Goal: Task Accomplishment & Management: Use online tool/utility

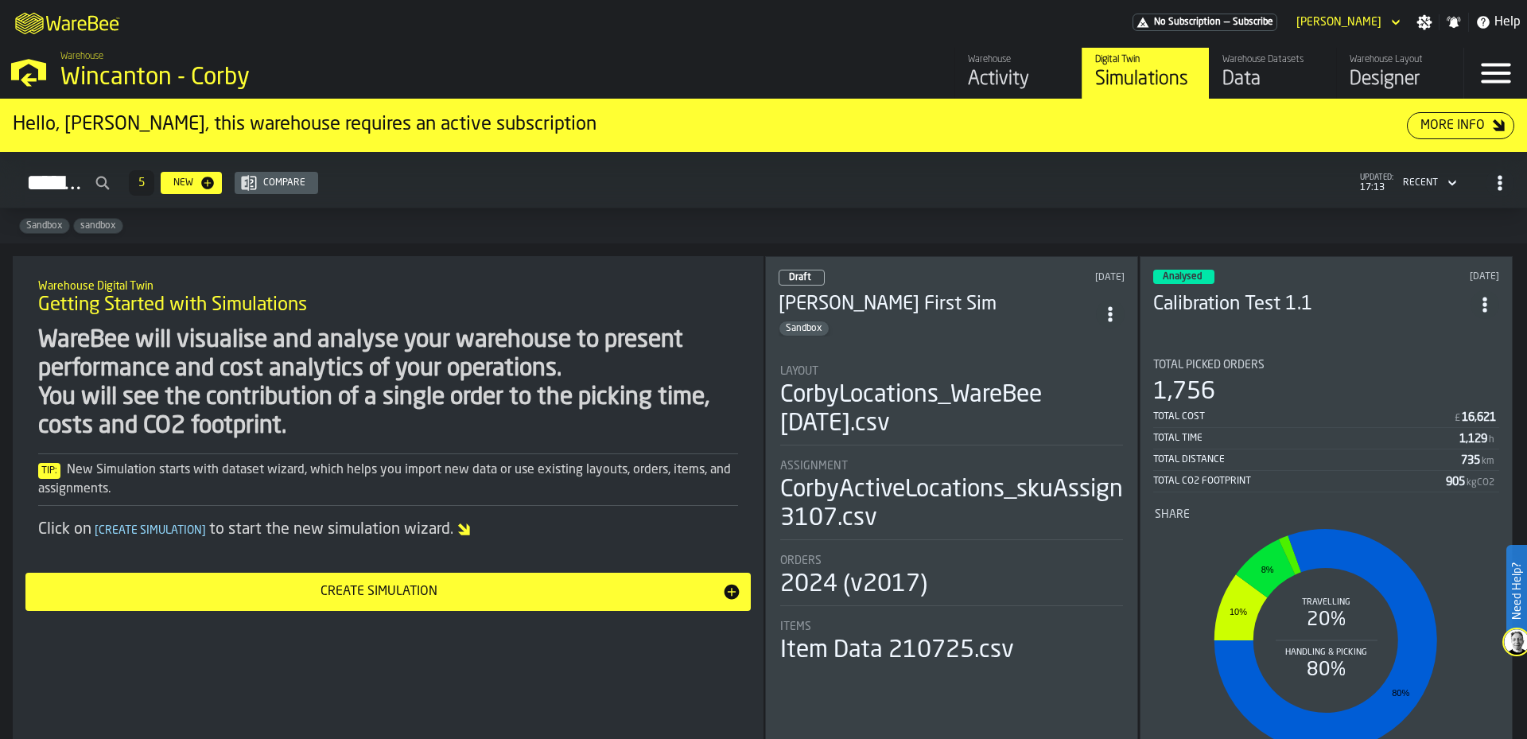
click at [665, 192] on div "Simulations 5 New Compare updated: 17:13 Recent" at bounding box center [763, 183] width 1501 height 37
click at [1000, 64] on div "Warehouse" at bounding box center [1018, 59] width 101 height 11
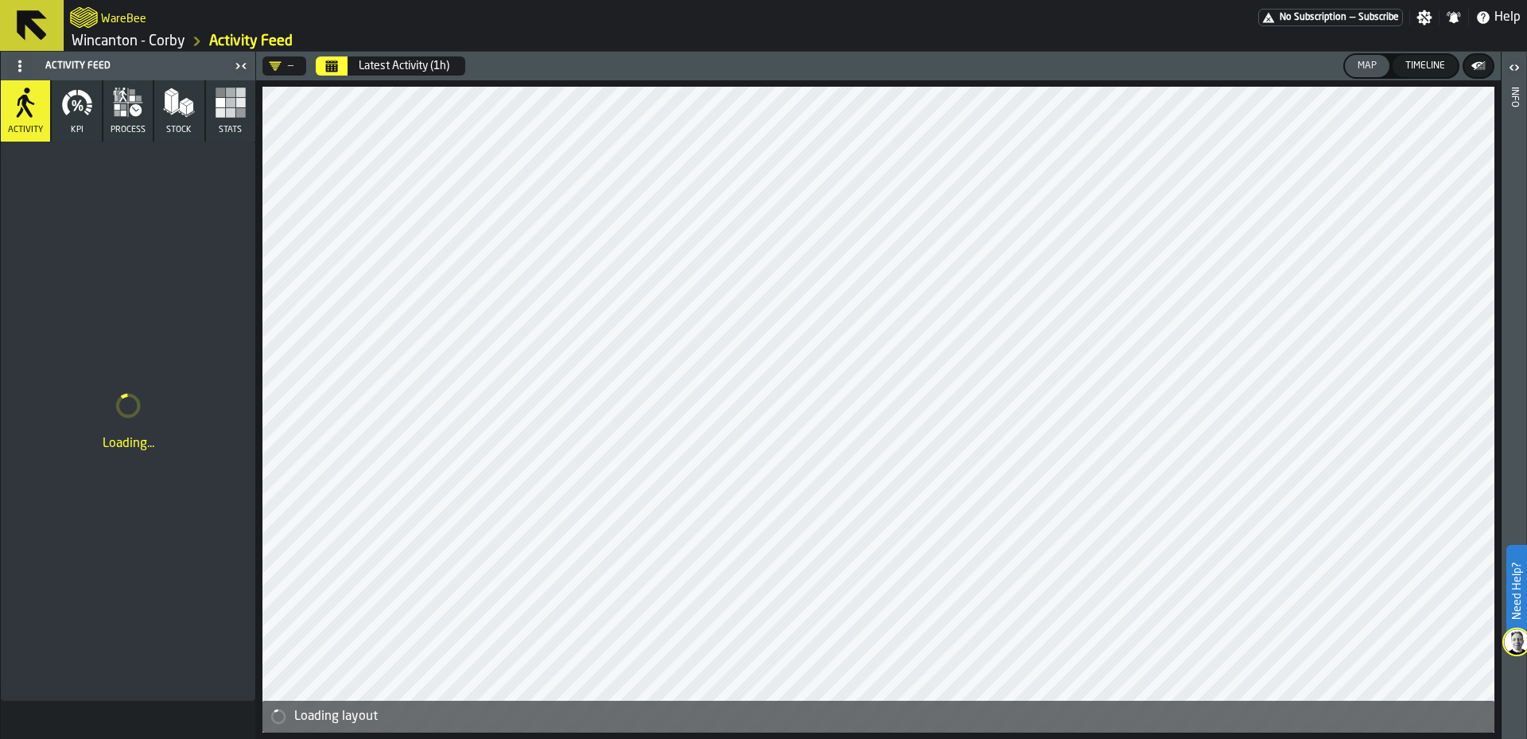
click at [33, 40] on icon at bounding box center [32, 25] width 38 height 38
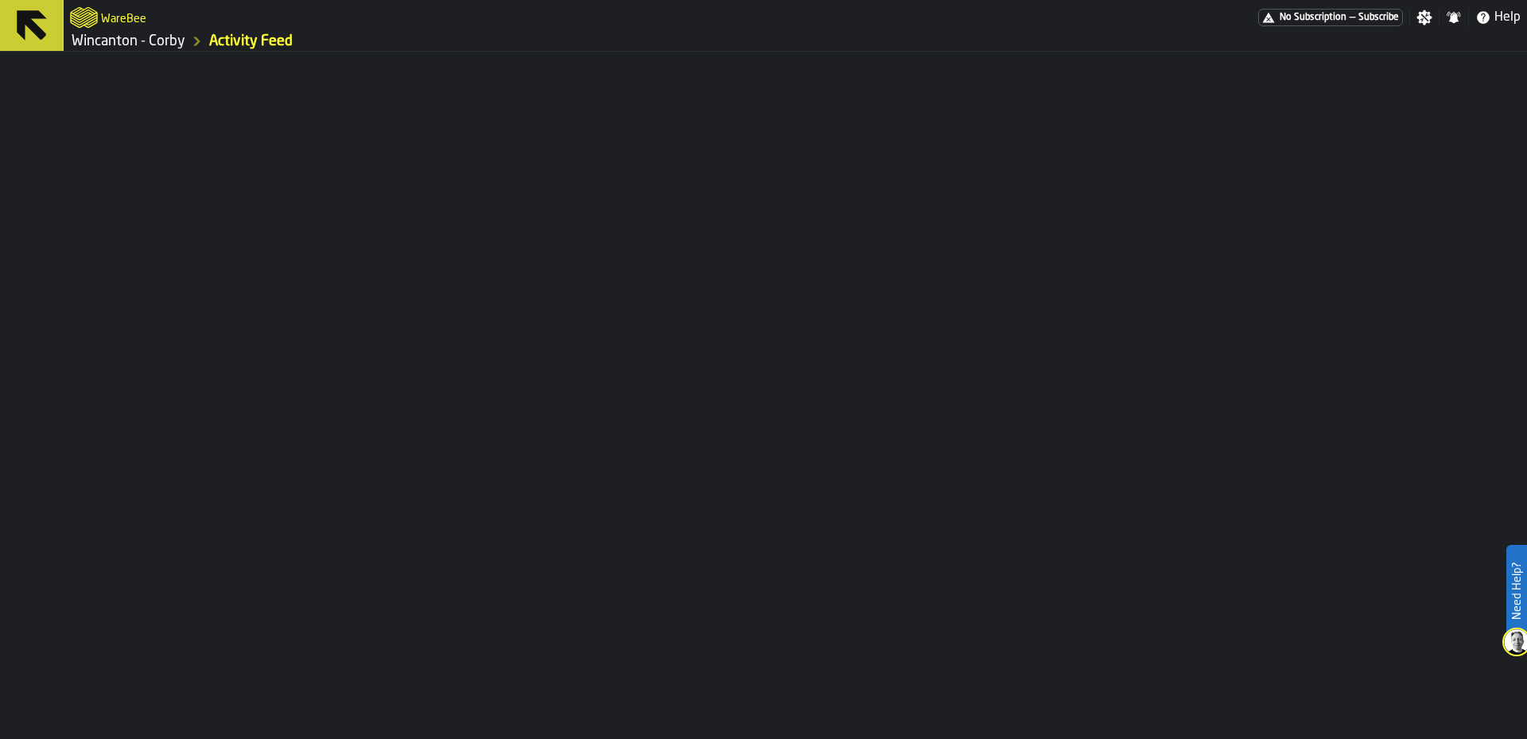
click at [148, 48] on link "Wincanton - Corby" at bounding box center [129, 41] width 114 height 17
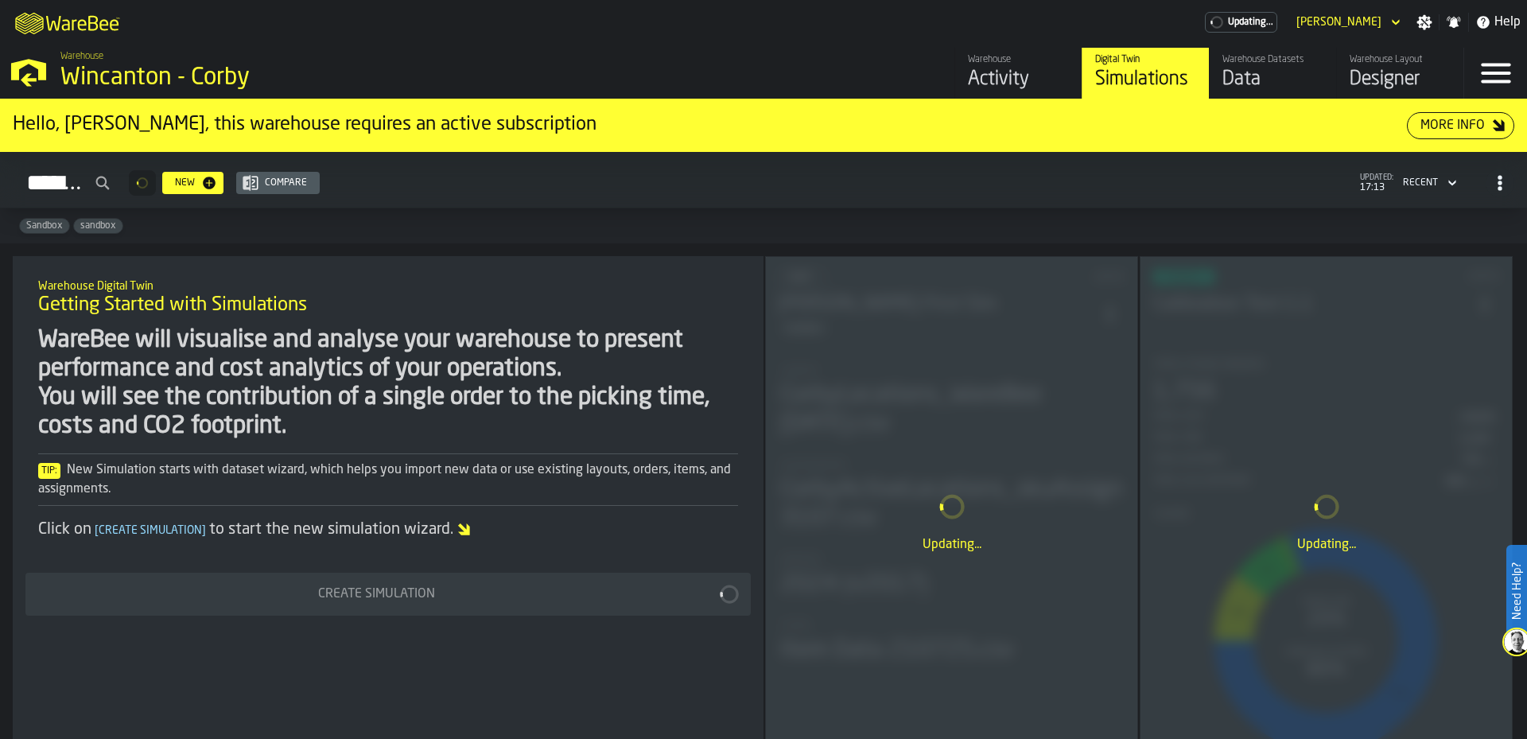
click at [1261, 75] on div "Data" at bounding box center [1272, 79] width 101 height 25
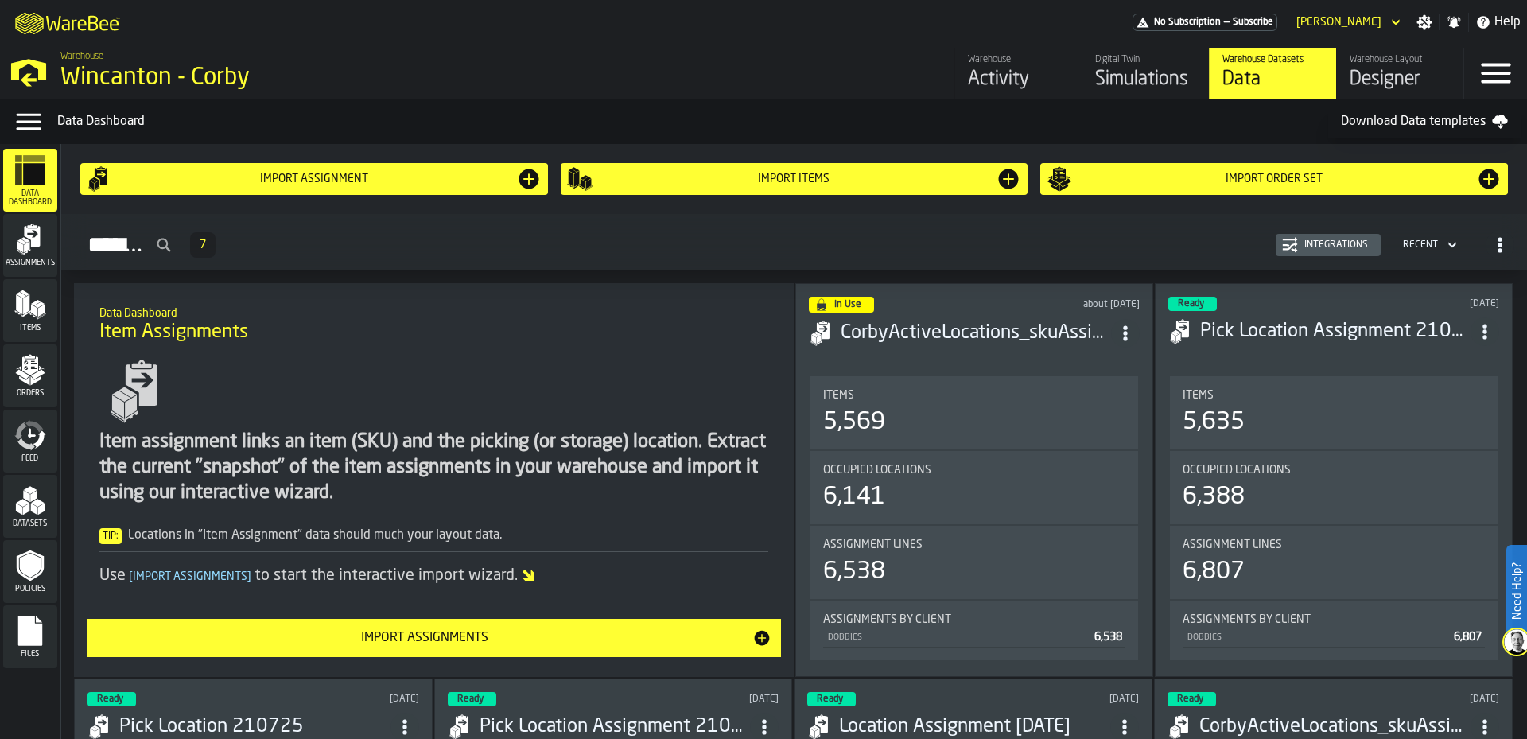
click at [1473, 81] on div "Menu" at bounding box center [1495, 73] width 63 height 51
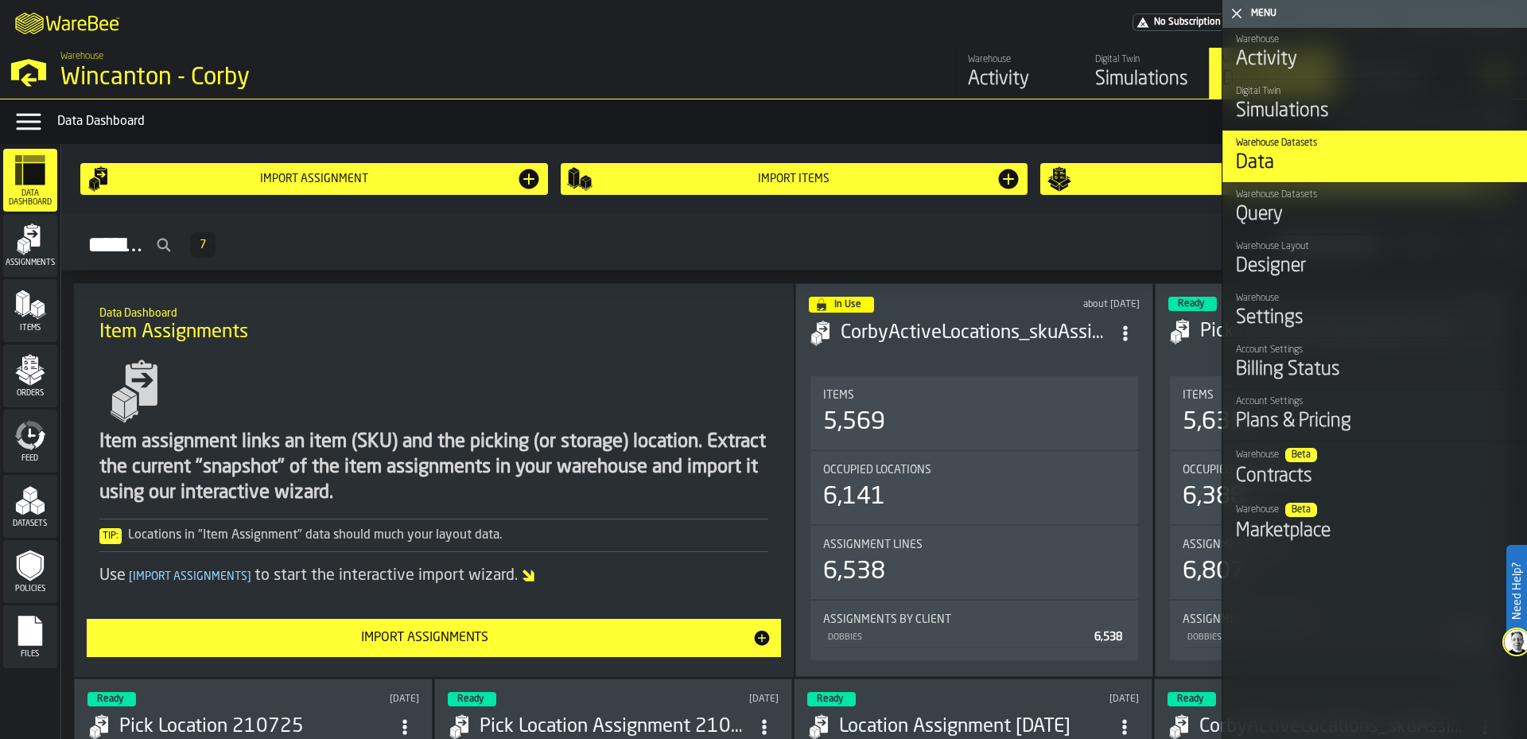
click at [1454, 211] on div "Query" at bounding box center [1375, 214] width 278 height 25
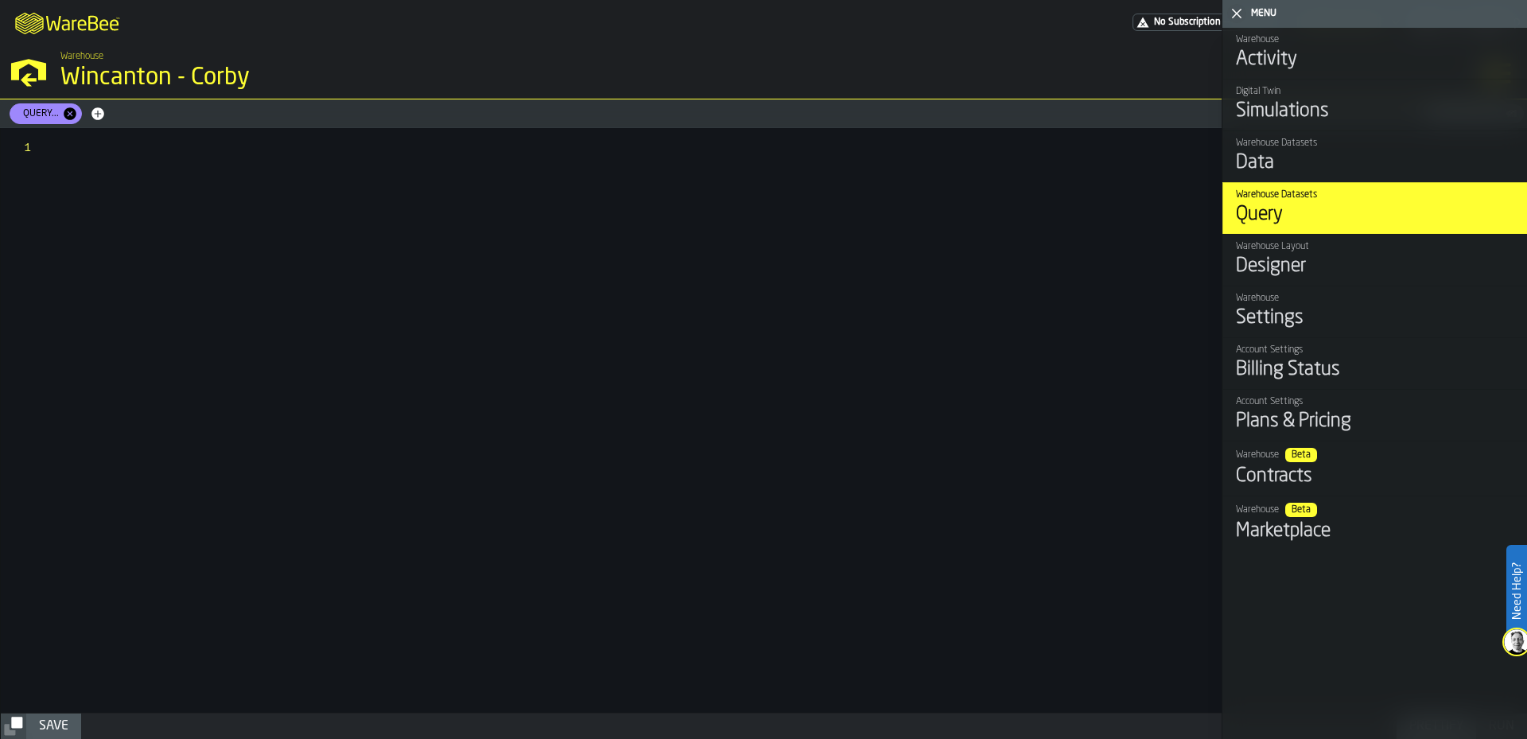
click at [1396, 325] on div "Settings" at bounding box center [1375, 317] width 278 height 25
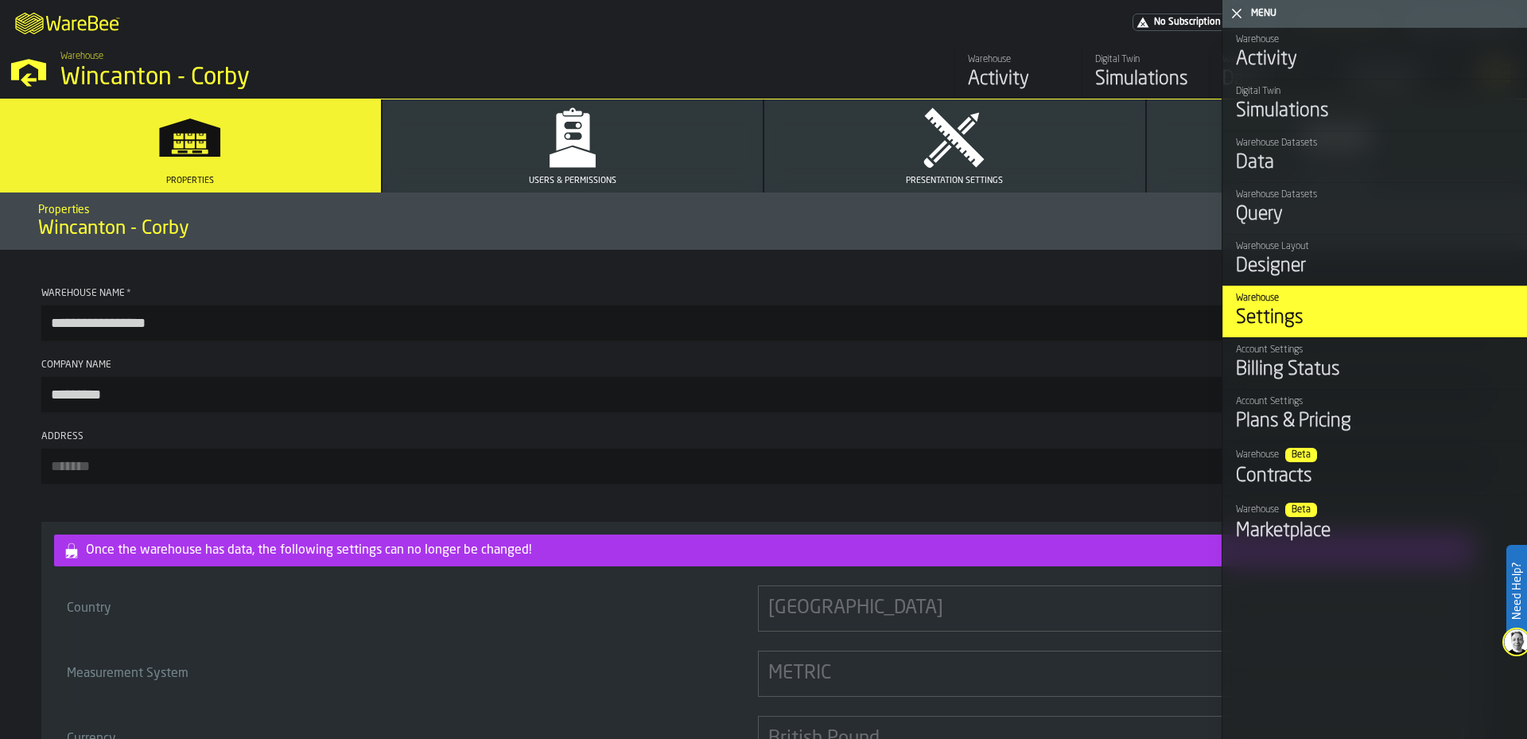
click at [1308, 64] on div "Activity" at bounding box center [1375, 59] width 278 height 25
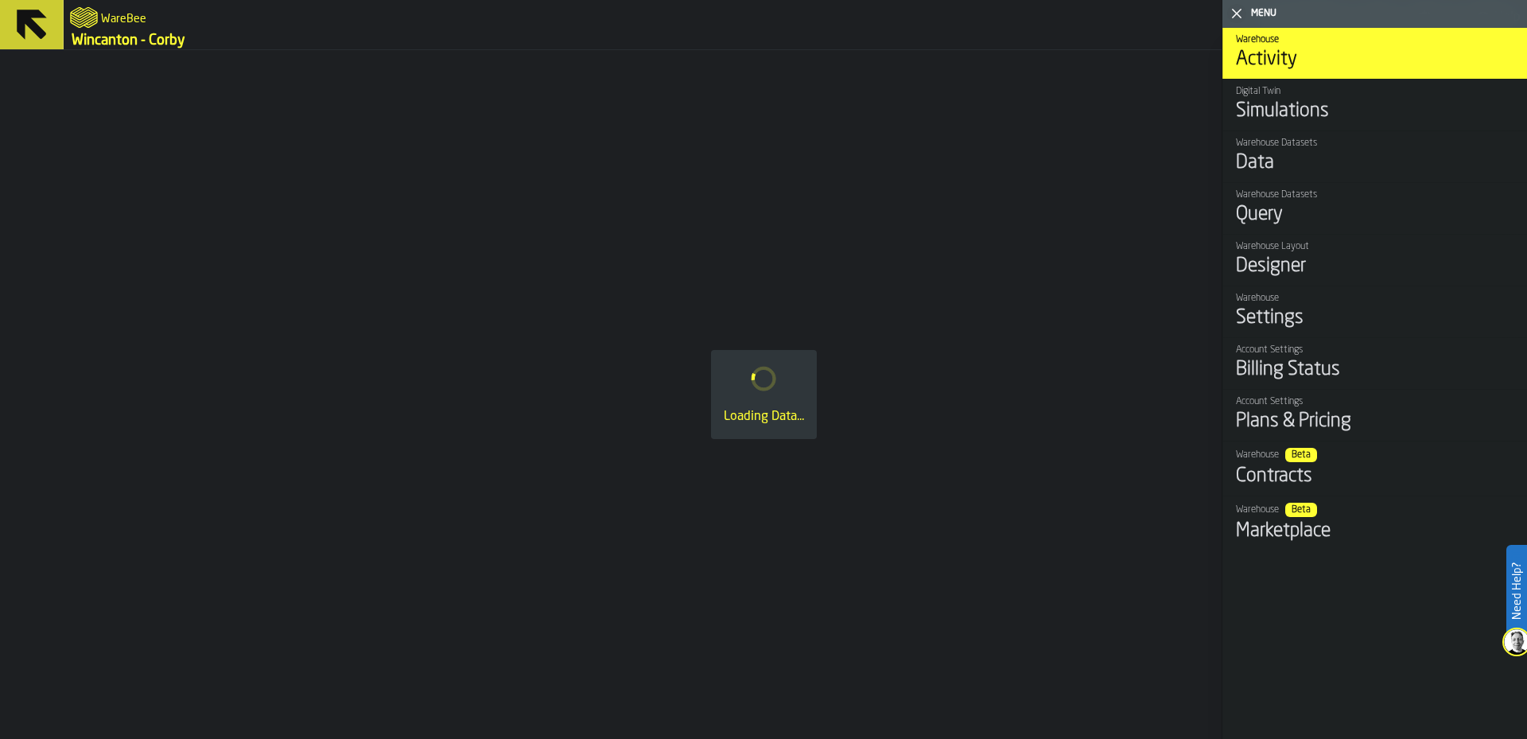
click at [1300, 107] on div "Simulations" at bounding box center [1375, 111] width 278 height 25
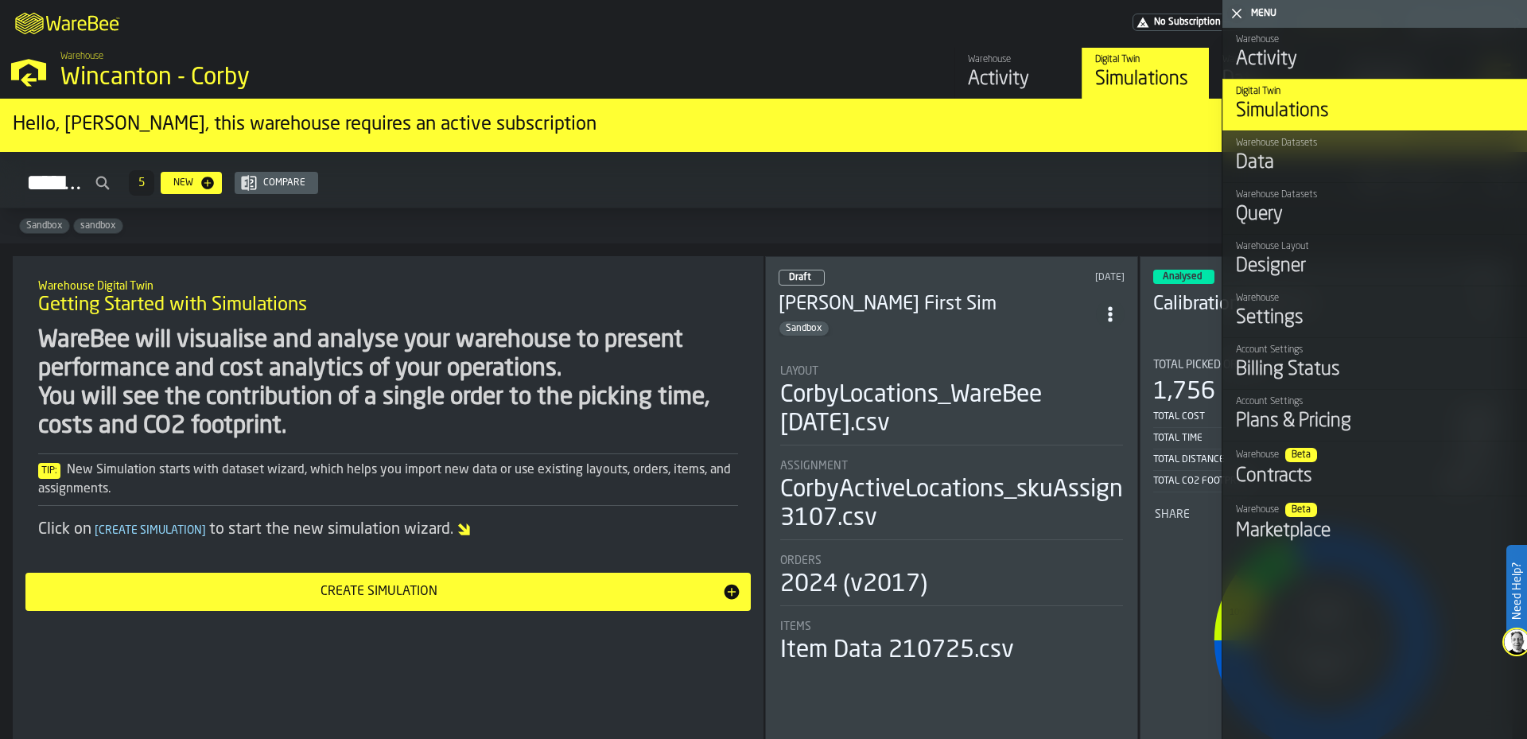
click at [1336, 173] on div "Data" at bounding box center [1375, 162] width 278 height 25
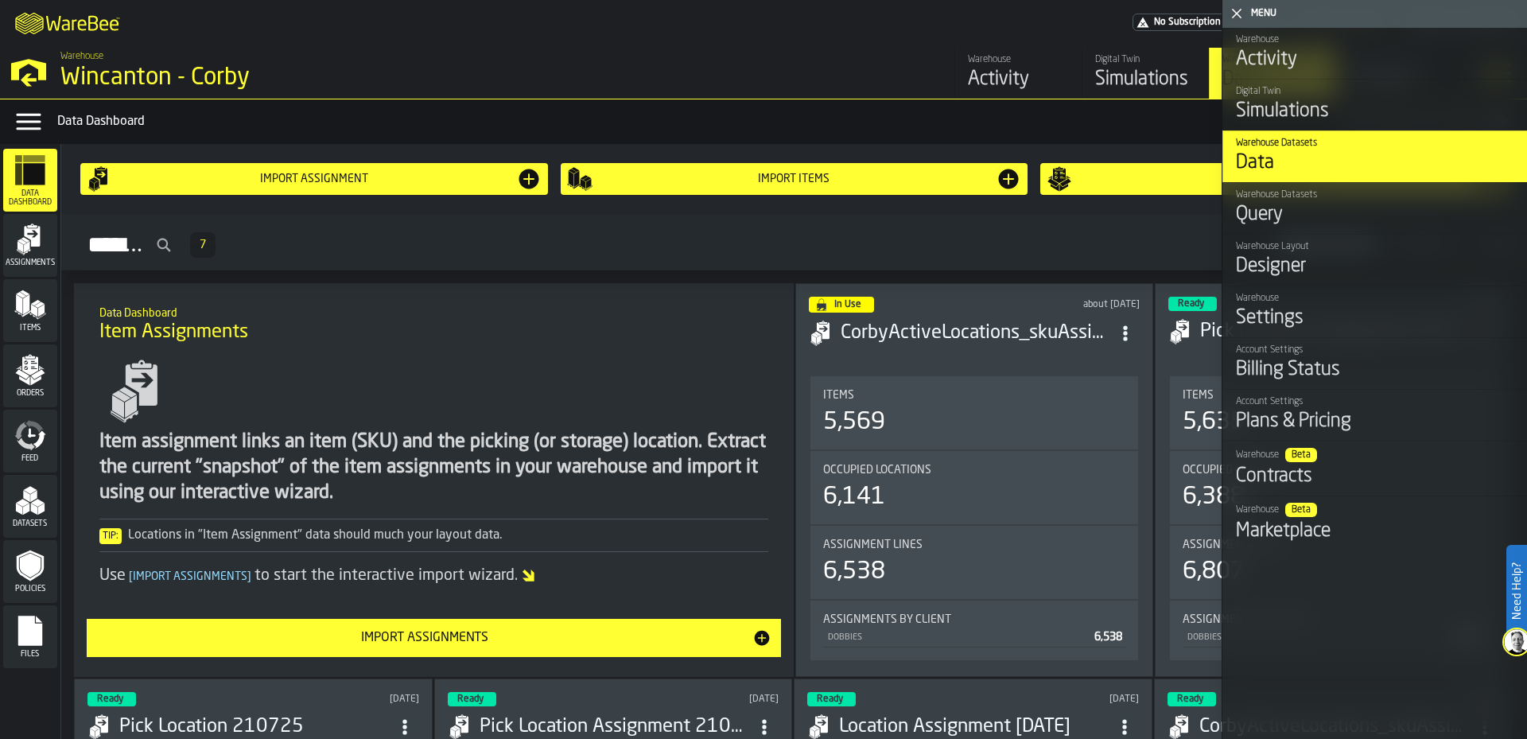
click at [1229, 12] on icon "button-toggle-Close me" at bounding box center [1236, 13] width 19 height 19
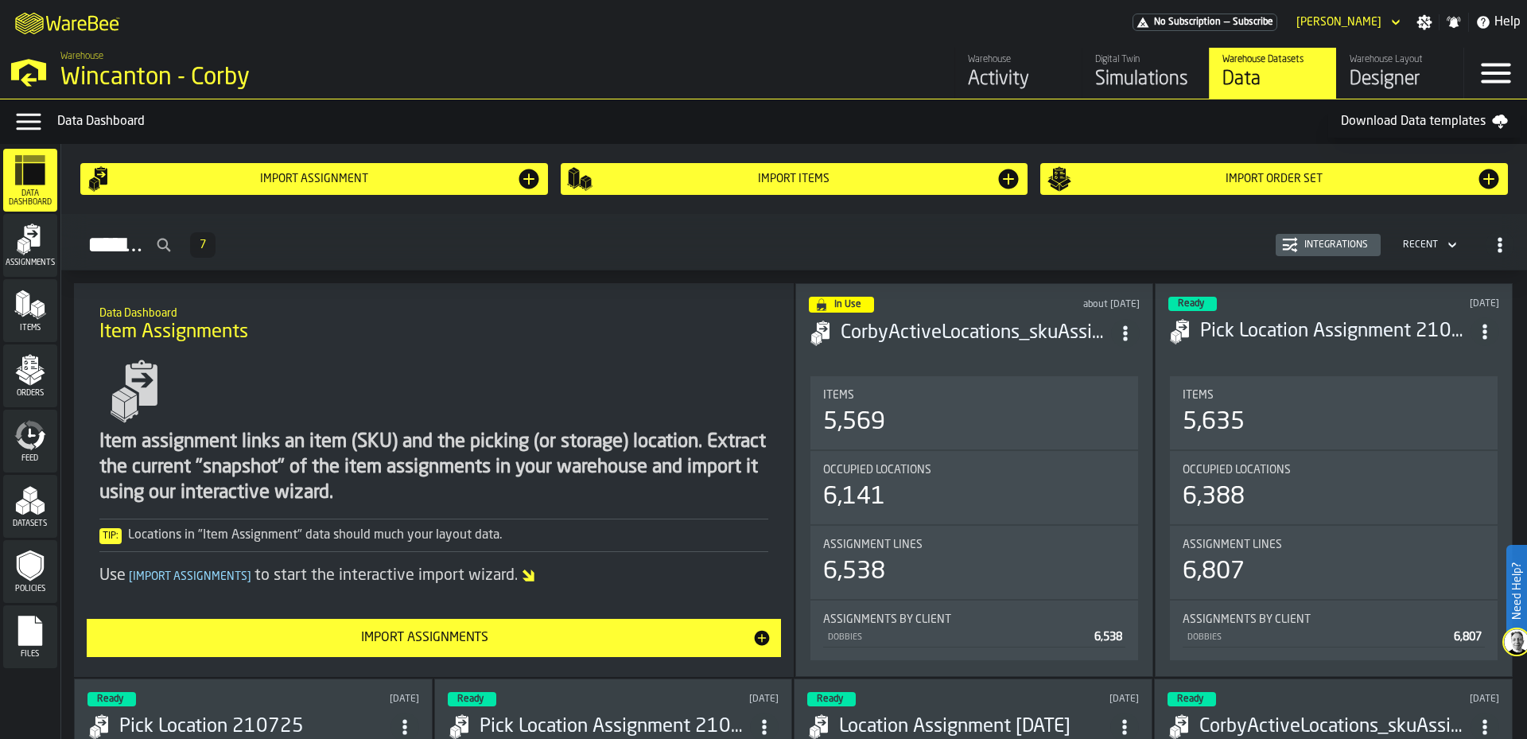
click at [25, 122] on icon "button-toggle-Data Menu" at bounding box center [28, 122] width 25 height 17
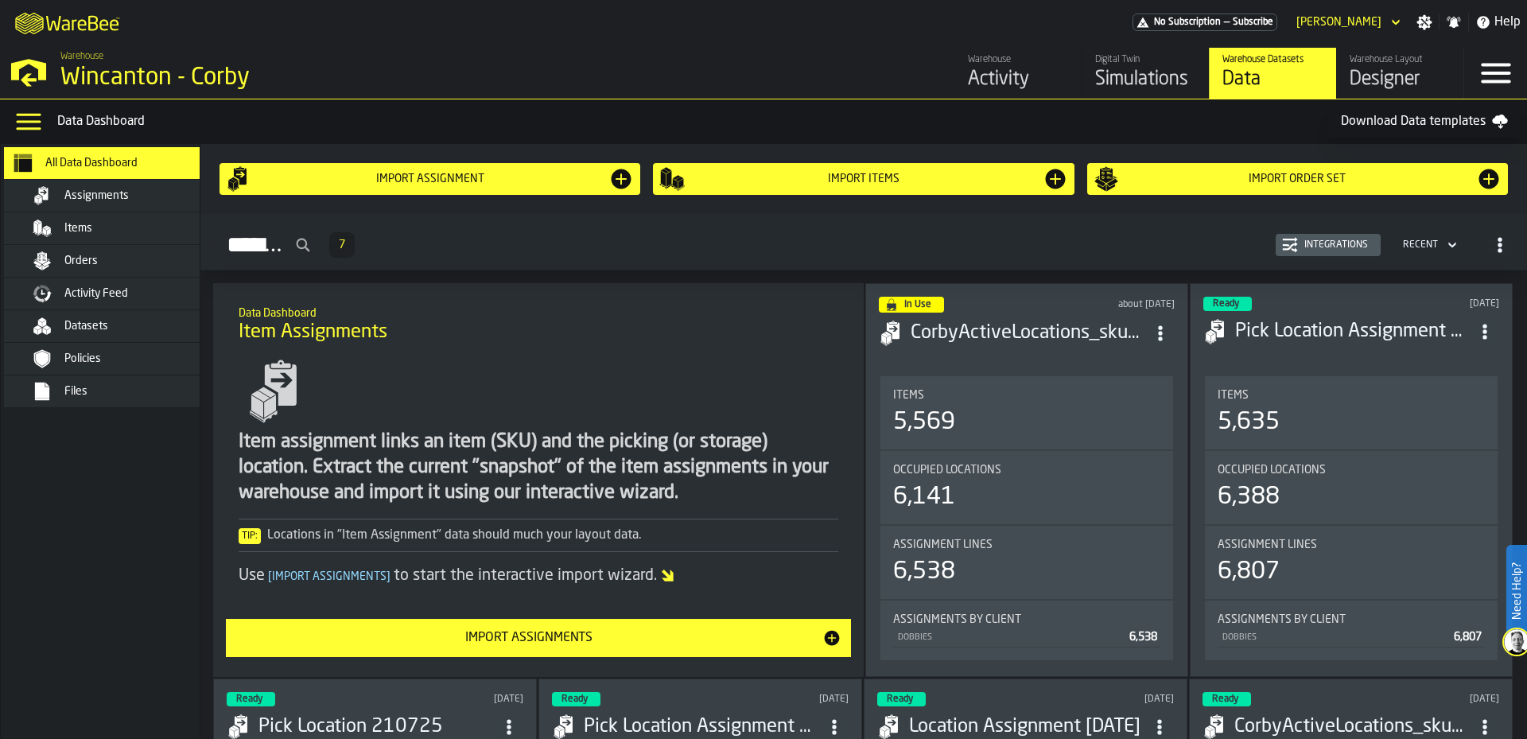
click at [111, 395] on div "Files" at bounding box center [142, 391] width 156 height 13
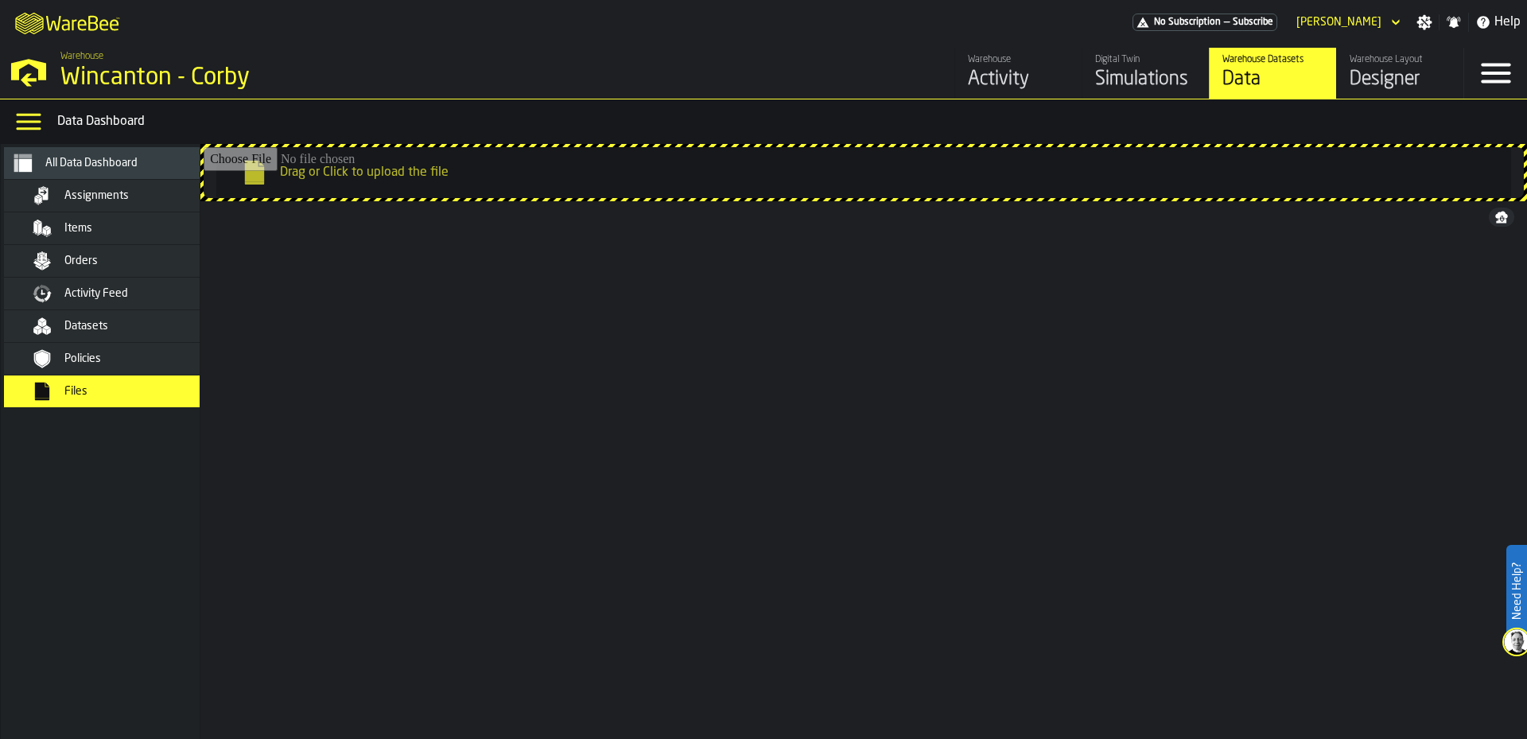
click at [106, 351] on div "Policies" at bounding box center [123, 358] width 194 height 19
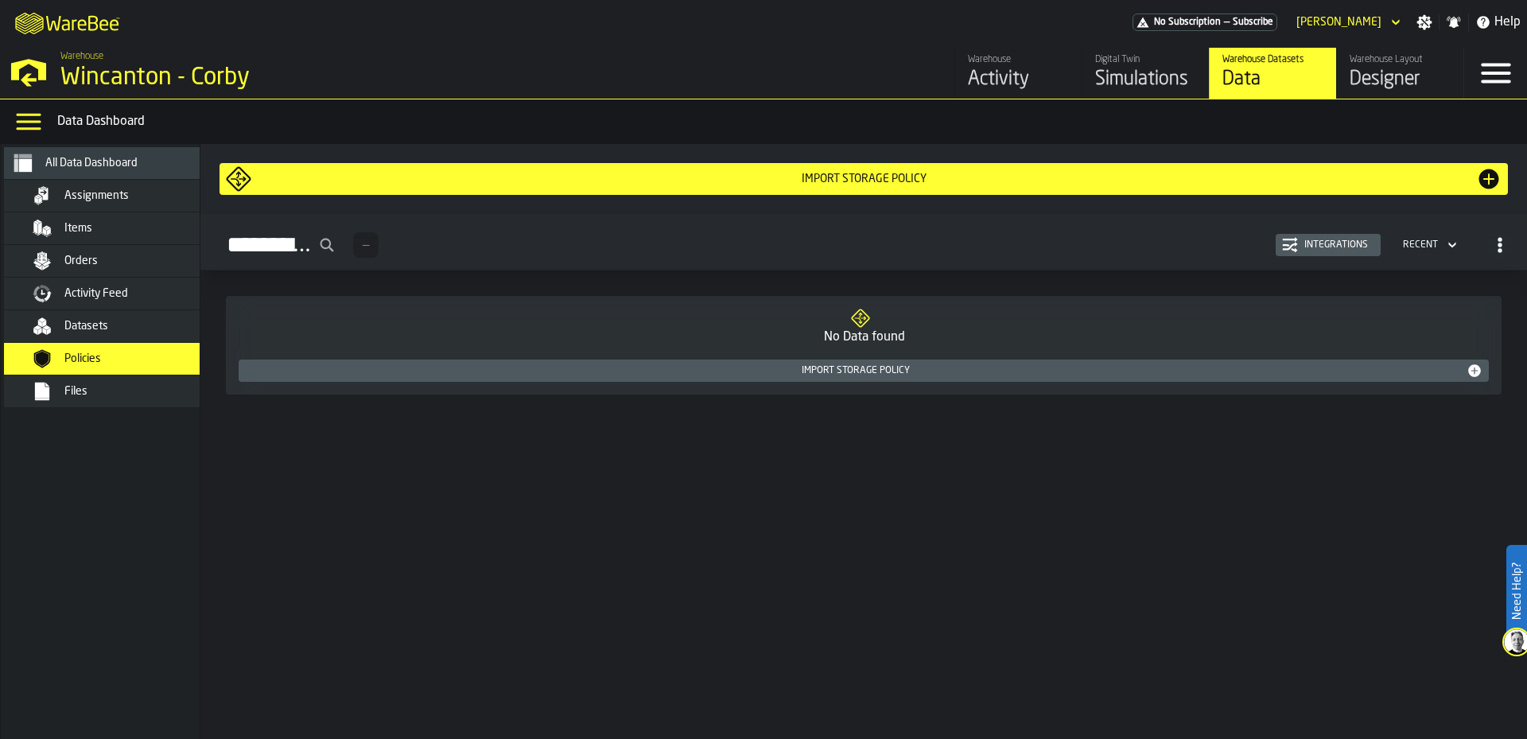
click at [110, 327] on div "Datasets" at bounding box center [142, 326] width 156 height 13
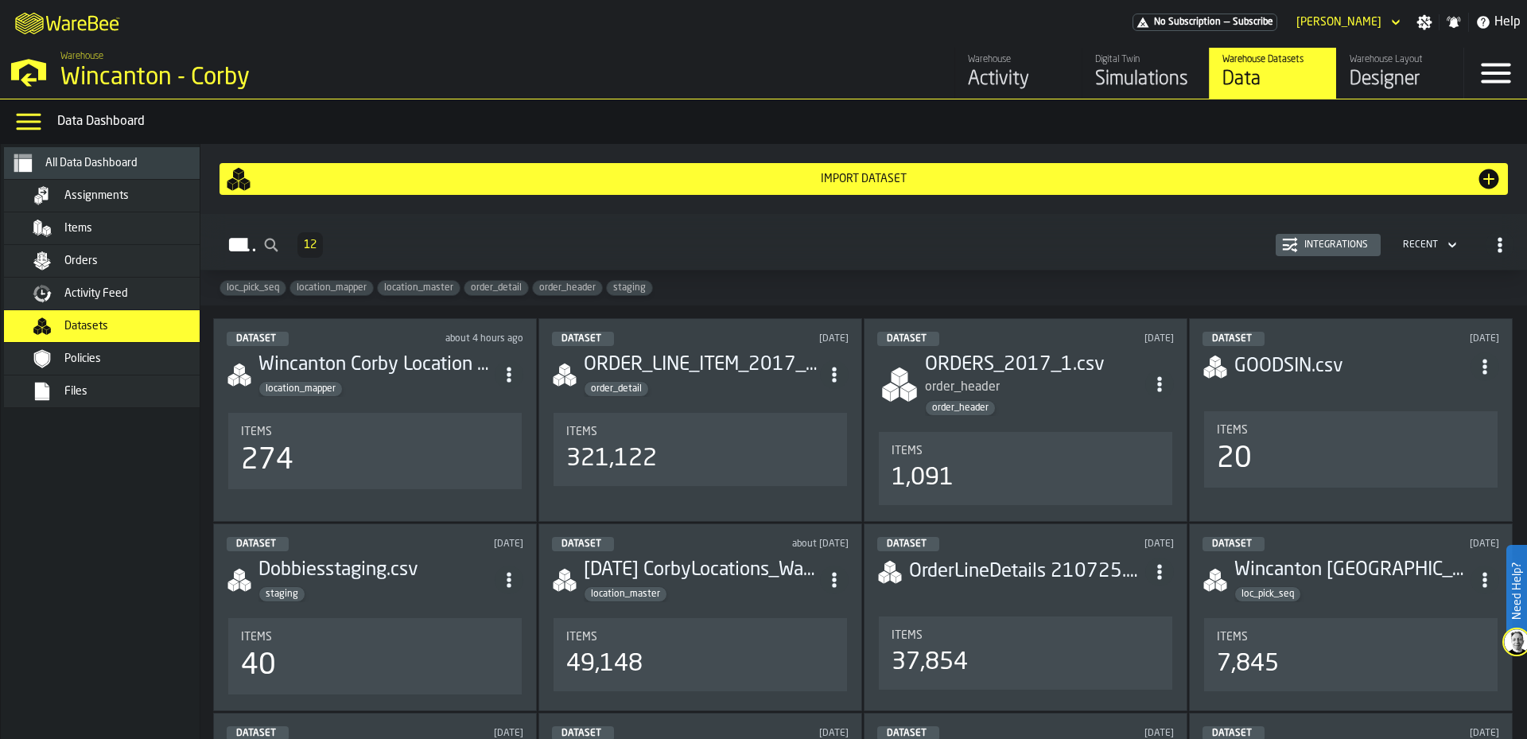
click at [117, 513] on nav "All Data Dashboard Assignments Items Orders Activity Feed Datasets Policies Fil…" at bounding box center [115, 441] width 229 height 595
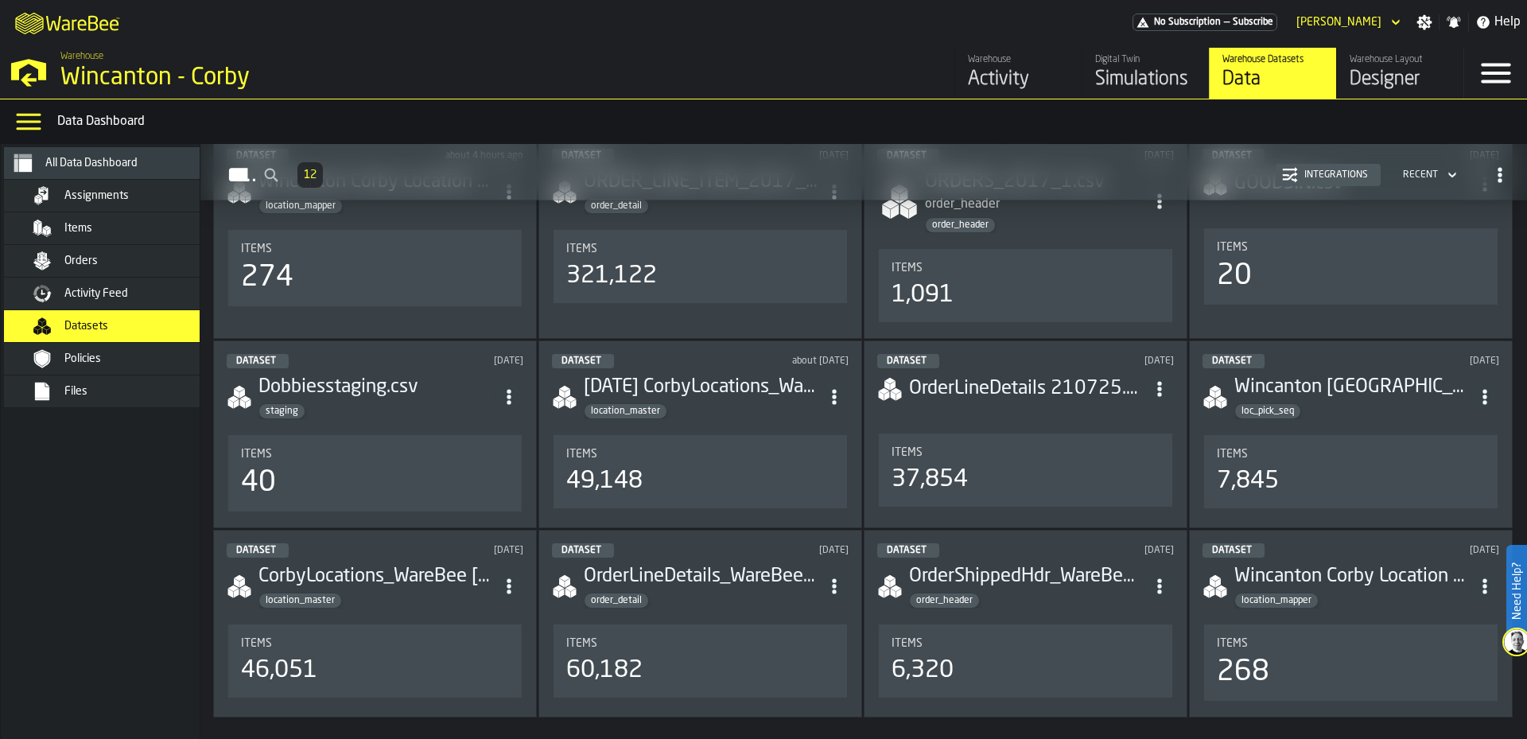
scroll to position [239, 0]
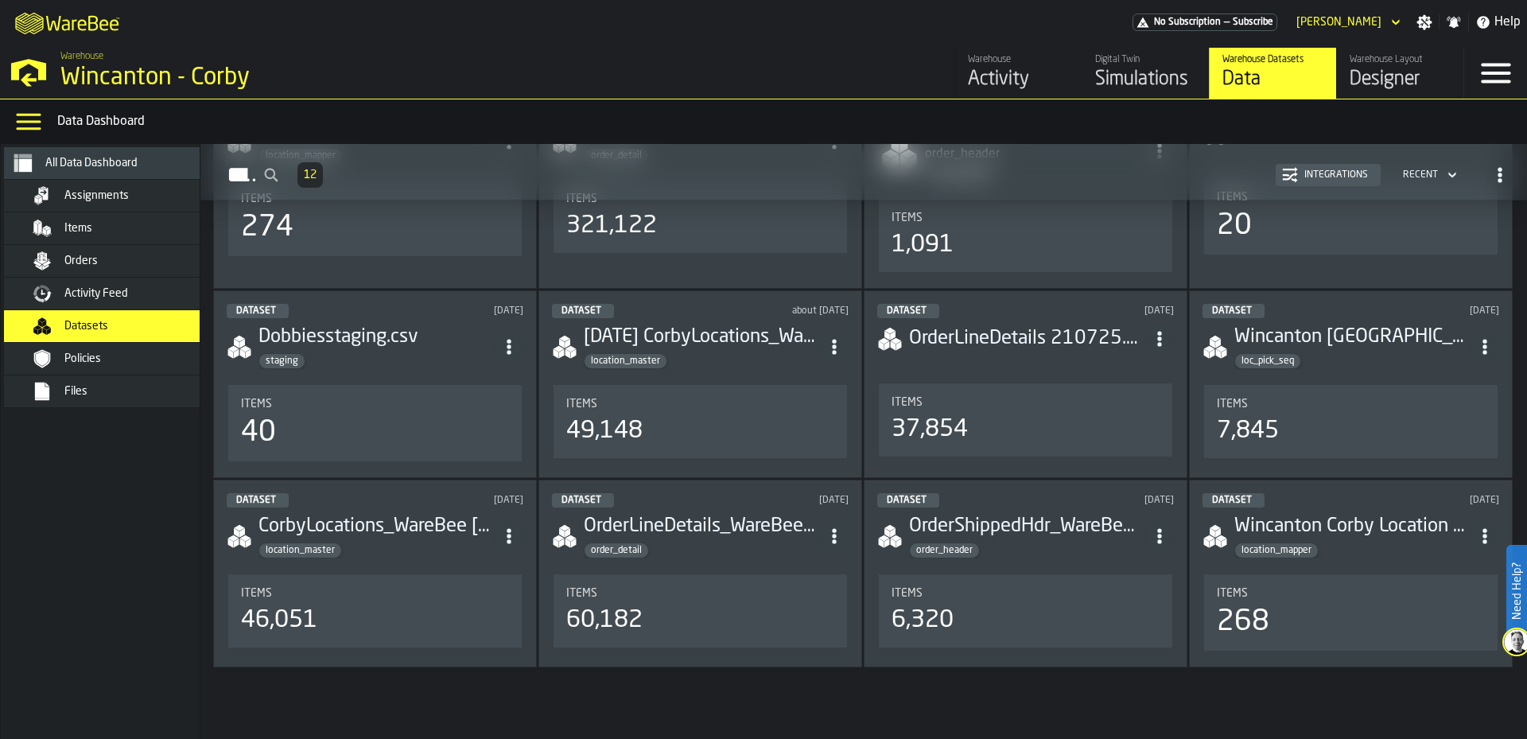
click at [743, 324] on h3 "[DATE] CorbyLocations_WareBee 3107.csv" at bounding box center [702, 336] width 236 height 25
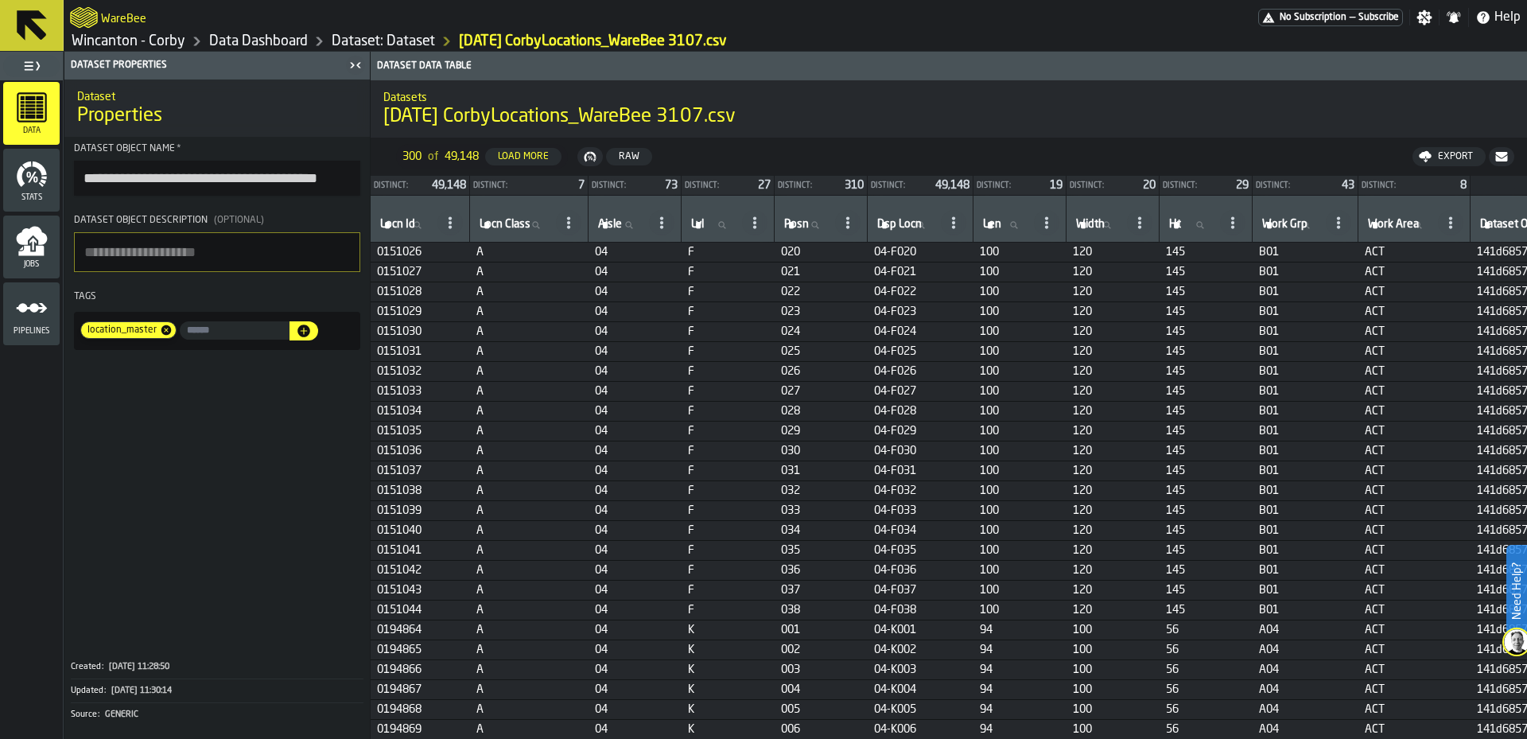
click at [134, 438] on span at bounding box center [216, 502] width 305 height 293
click at [26, 13] on icon at bounding box center [32, 25] width 30 height 30
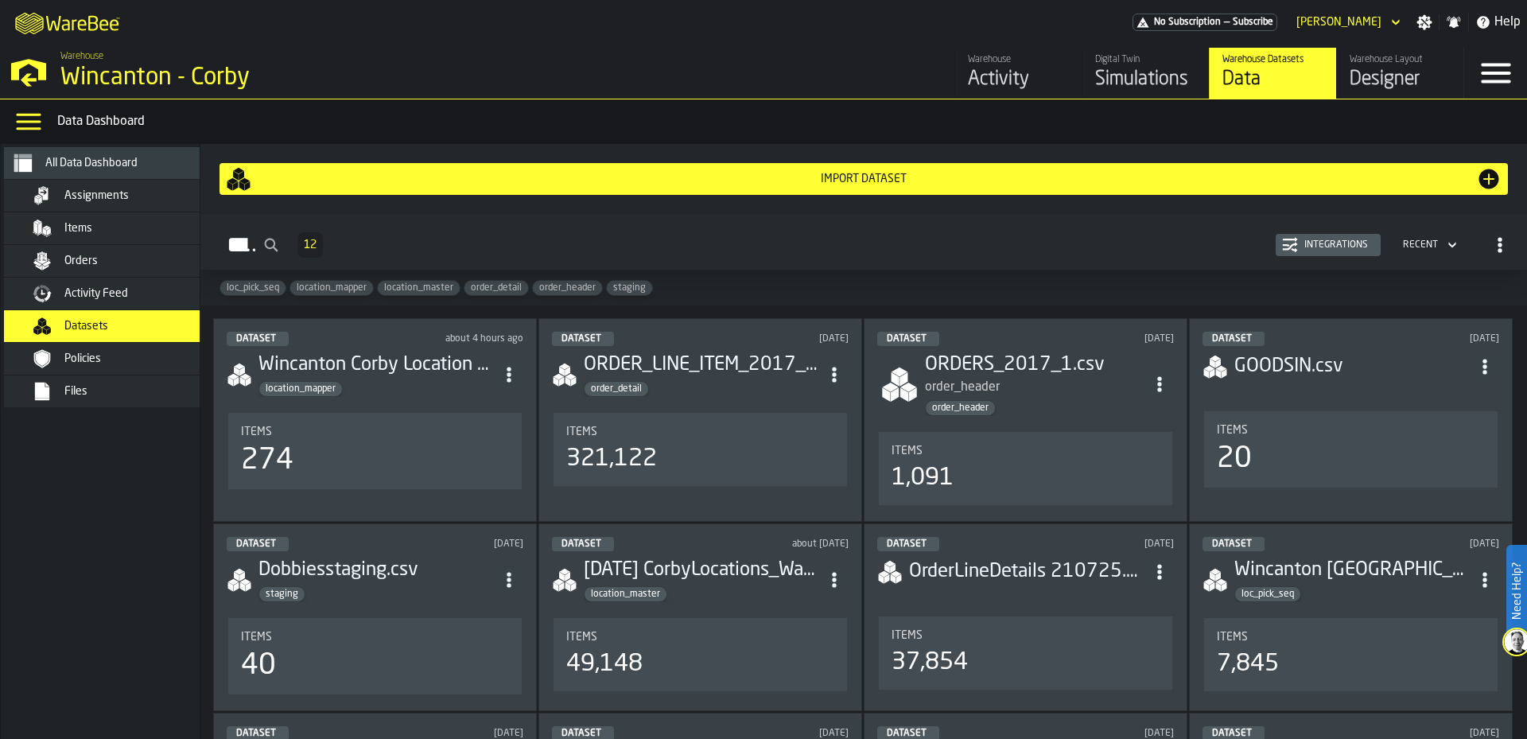
click at [157, 569] on nav "All Data Dashboard Assignments Items Orders Activity Feed Datasets Policies Fil…" at bounding box center [115, 441] width 229 height 595
click at [924, 239] on div "Dataset 12 Integrations Recent" at bounding box center [863, 245] width 1301 height 37
click at [101, 157] on span "All Data Dashboard" at bounding box center [91, 163] width 92 height 13
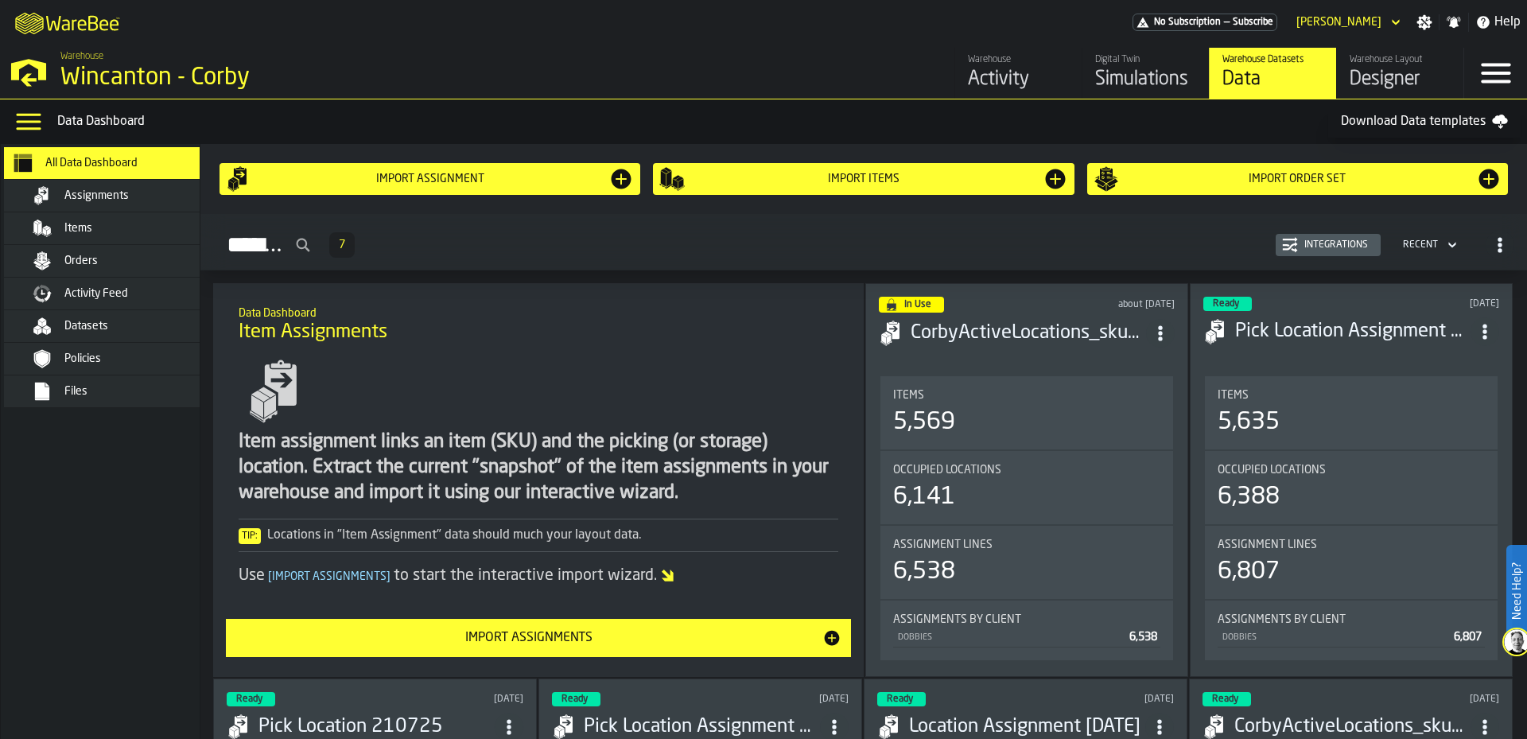
click at [357, 579] on span "[ Import Assignments ]" at bounding box center [329, 576] width 129 height 11
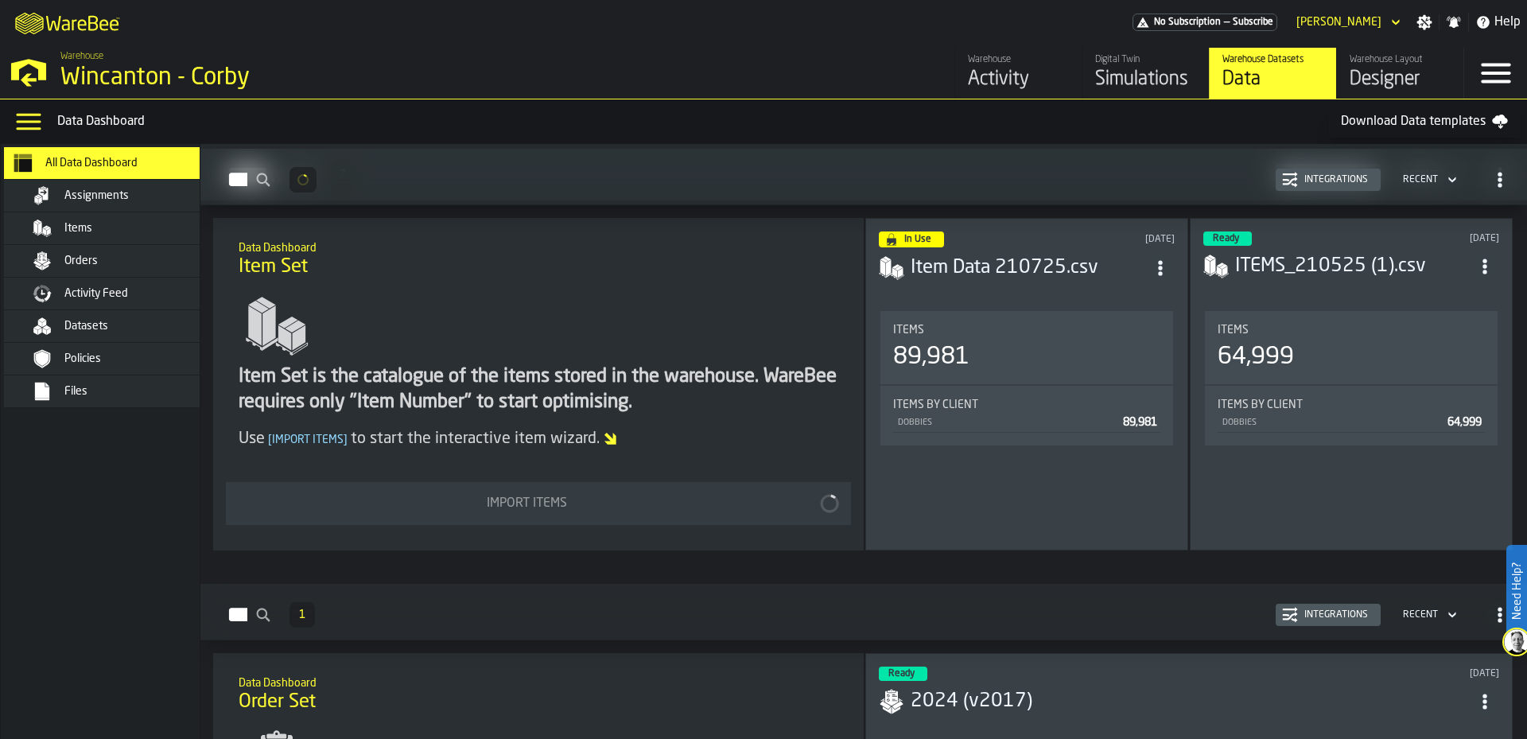
scroll to position [1193, 0]
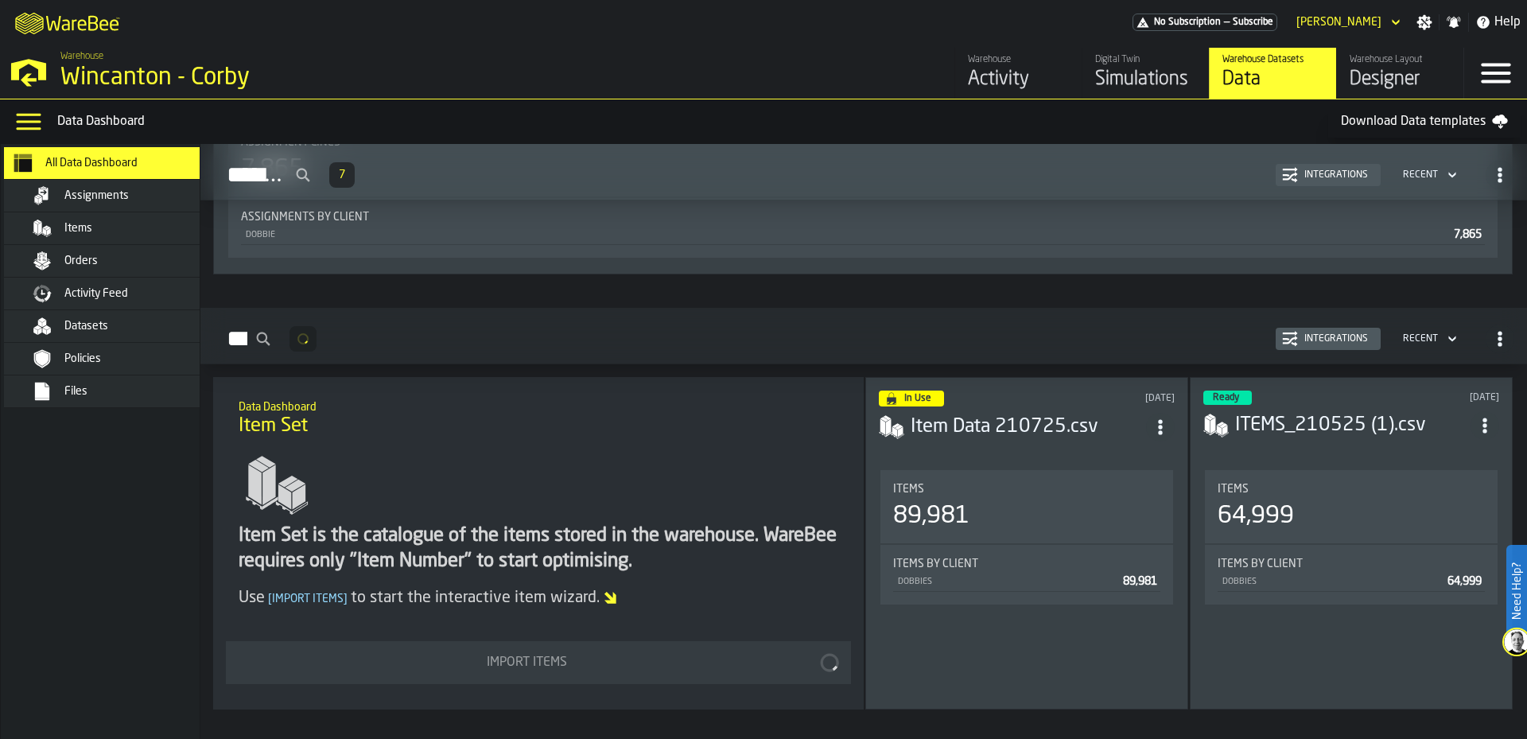
click at [1426, 180] on div "Recent" at bounding box center [1420, 174] width 35 height 11
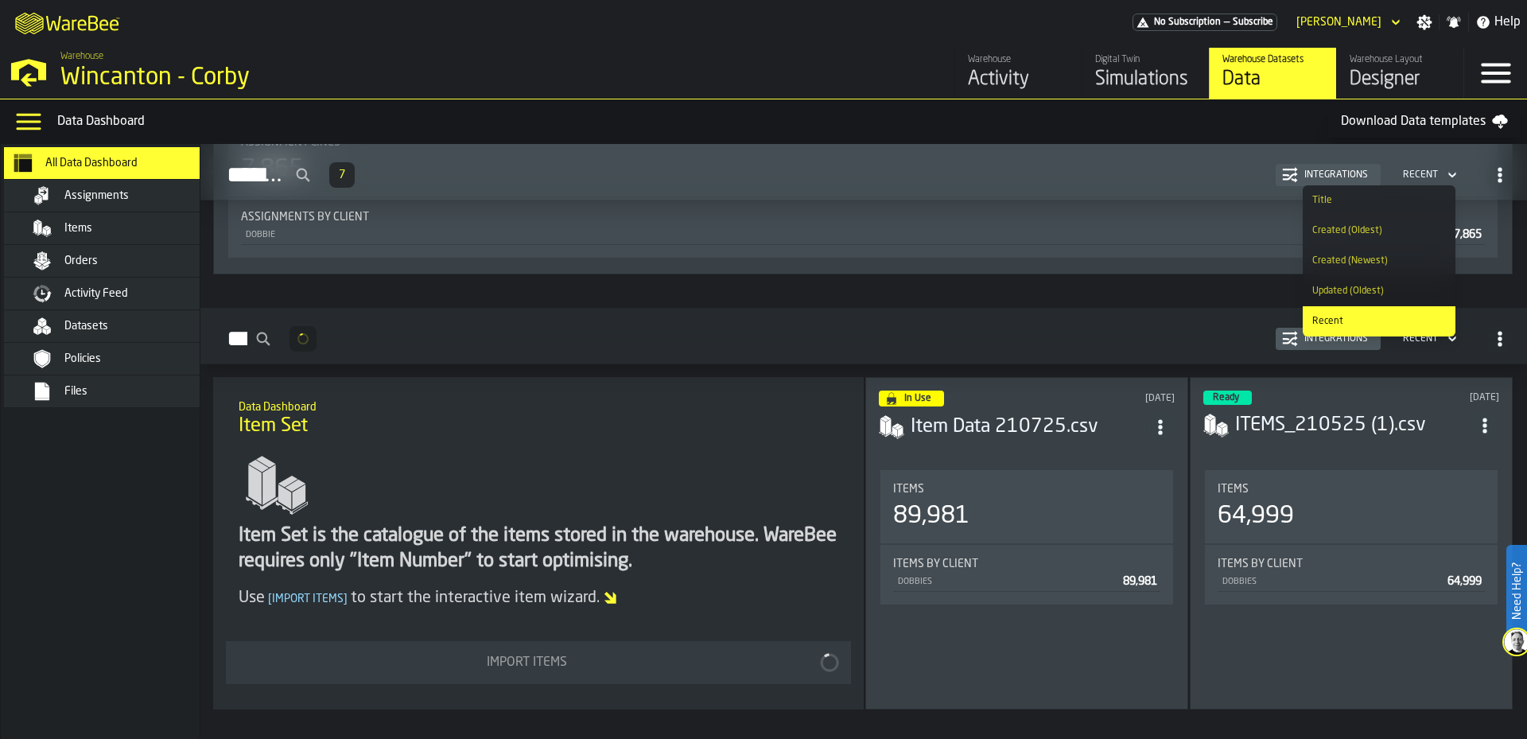
click at [1422, 157] on h2 "Assignments 7 Integrations Recent" at bounding box center [863, 172] width 1326 height 56
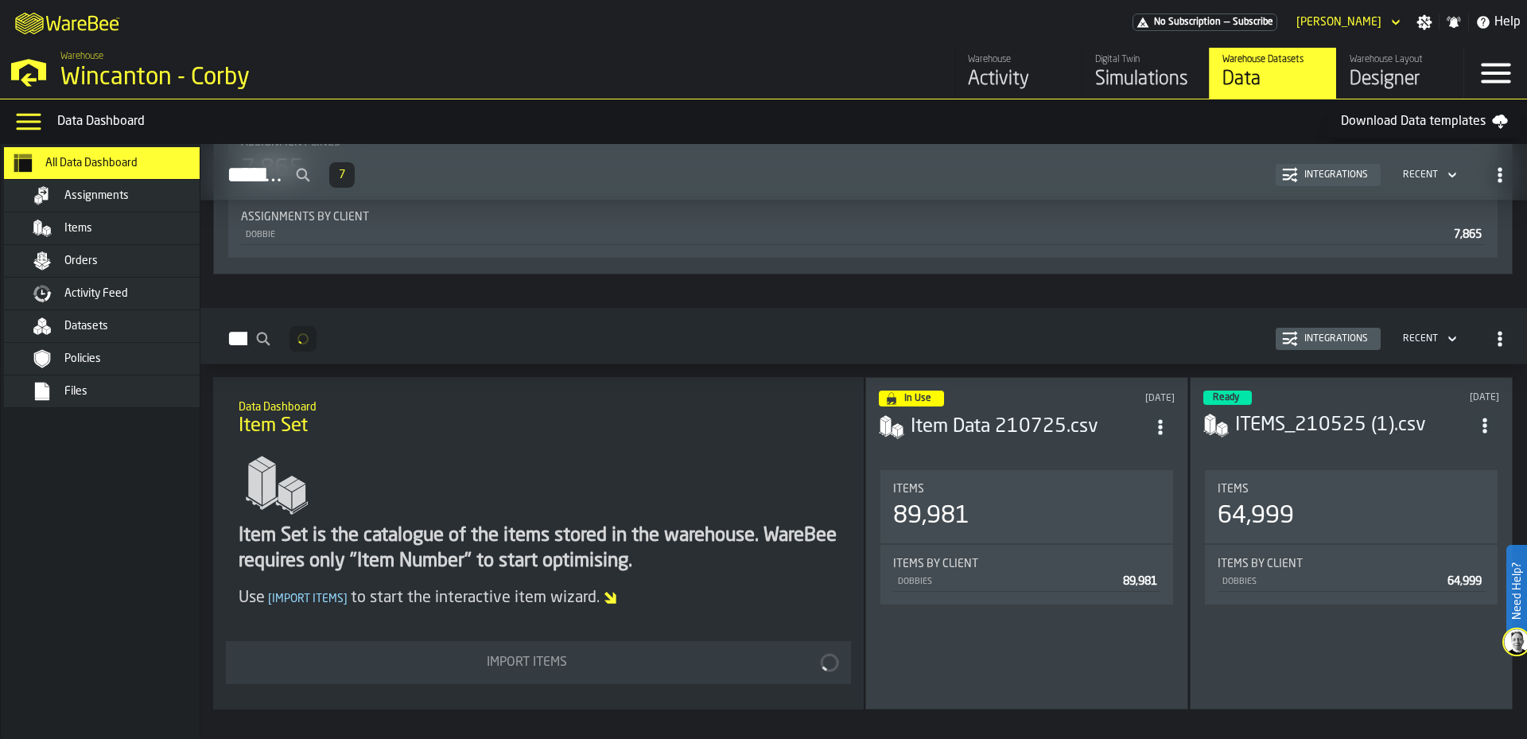
click at [152, 403] on div "Files" at bounding box center [115, 391] width 223 height 32
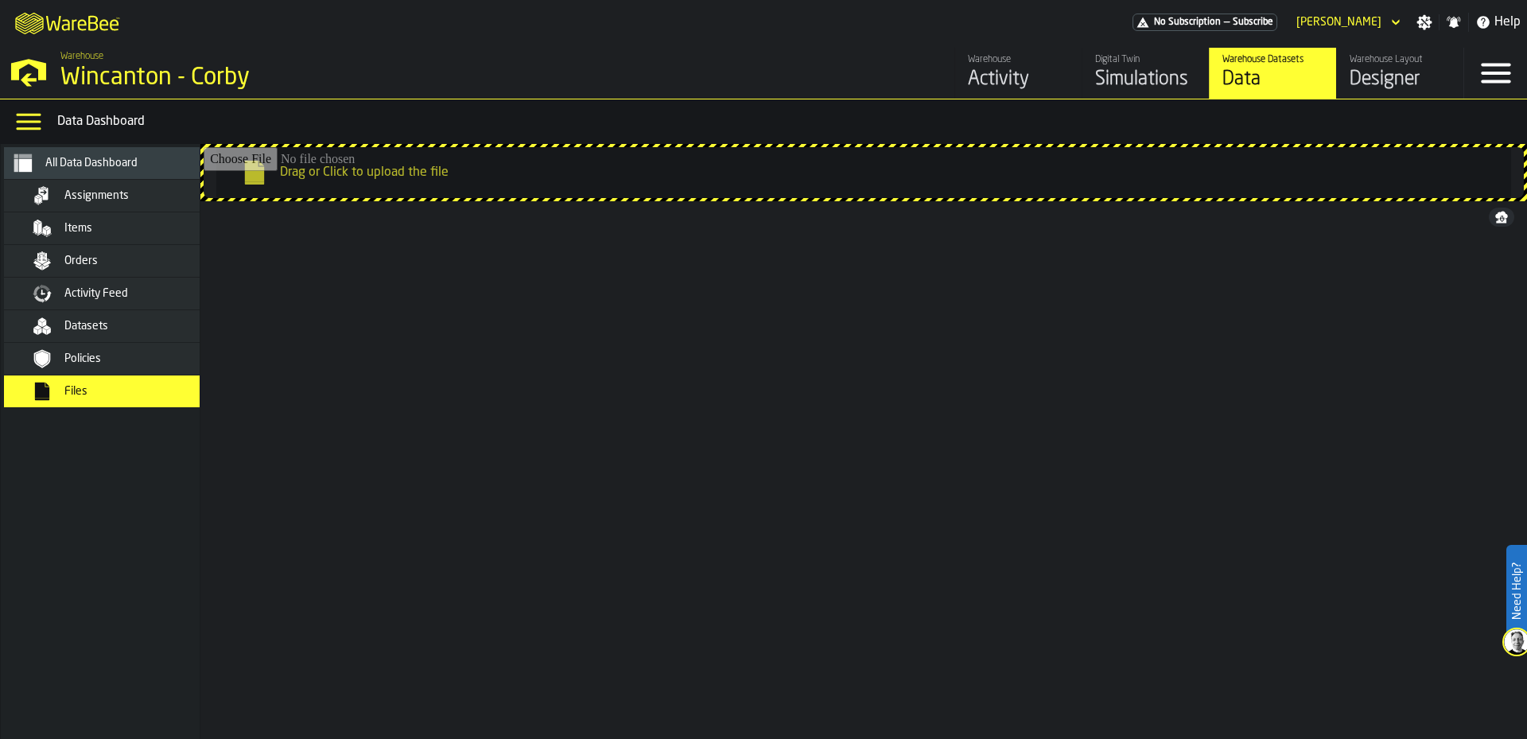
click at [662, 386] on div "Filename Filename Date Modified Date Modified Size Size kind kind Actions Corby…" at bounding box center [863, 450] width 1326 height 499
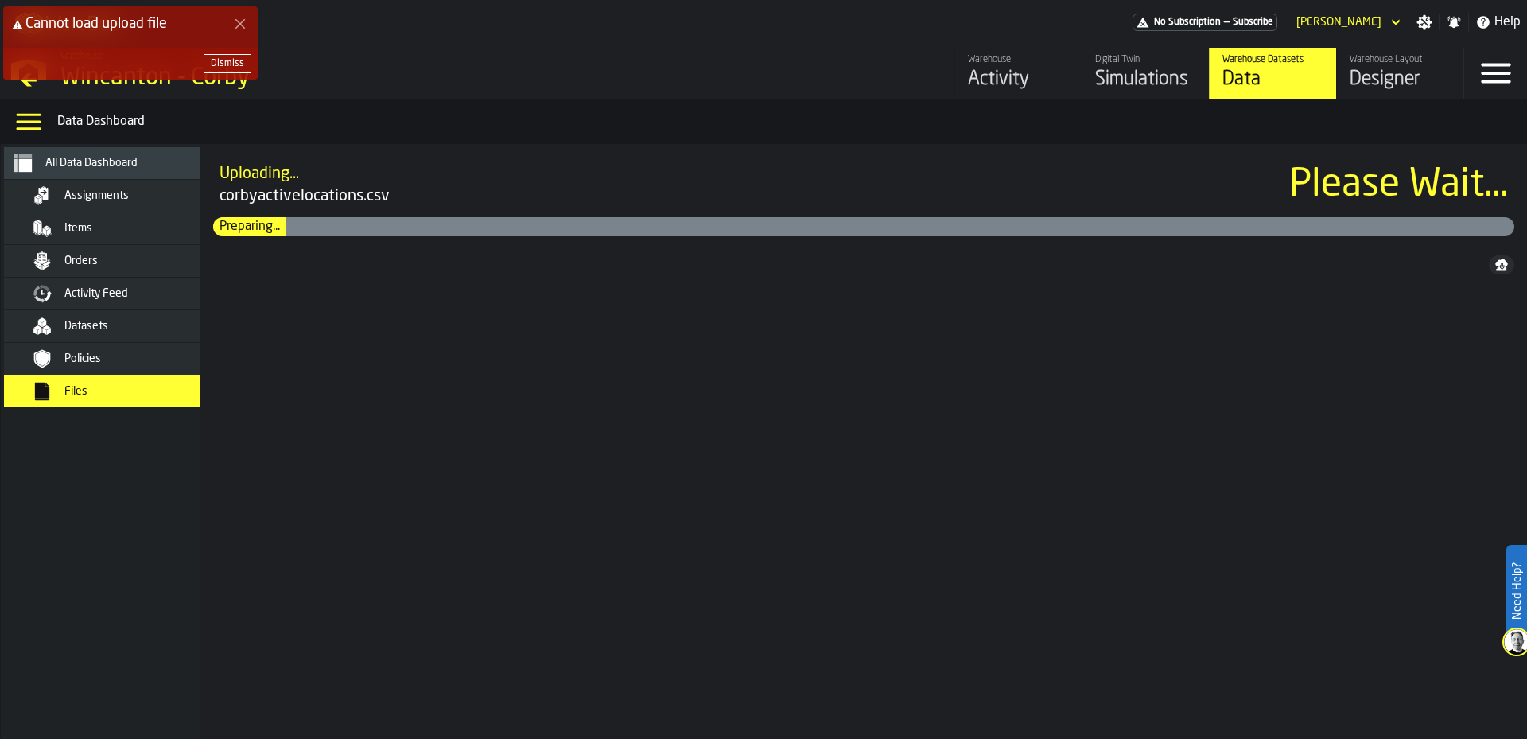
click at [518, 460] on div "Filename Filename Date Modified Date Modified Size Size kind kind Actions Corby…" at bounding box center [863, 475] width 1326 height 452
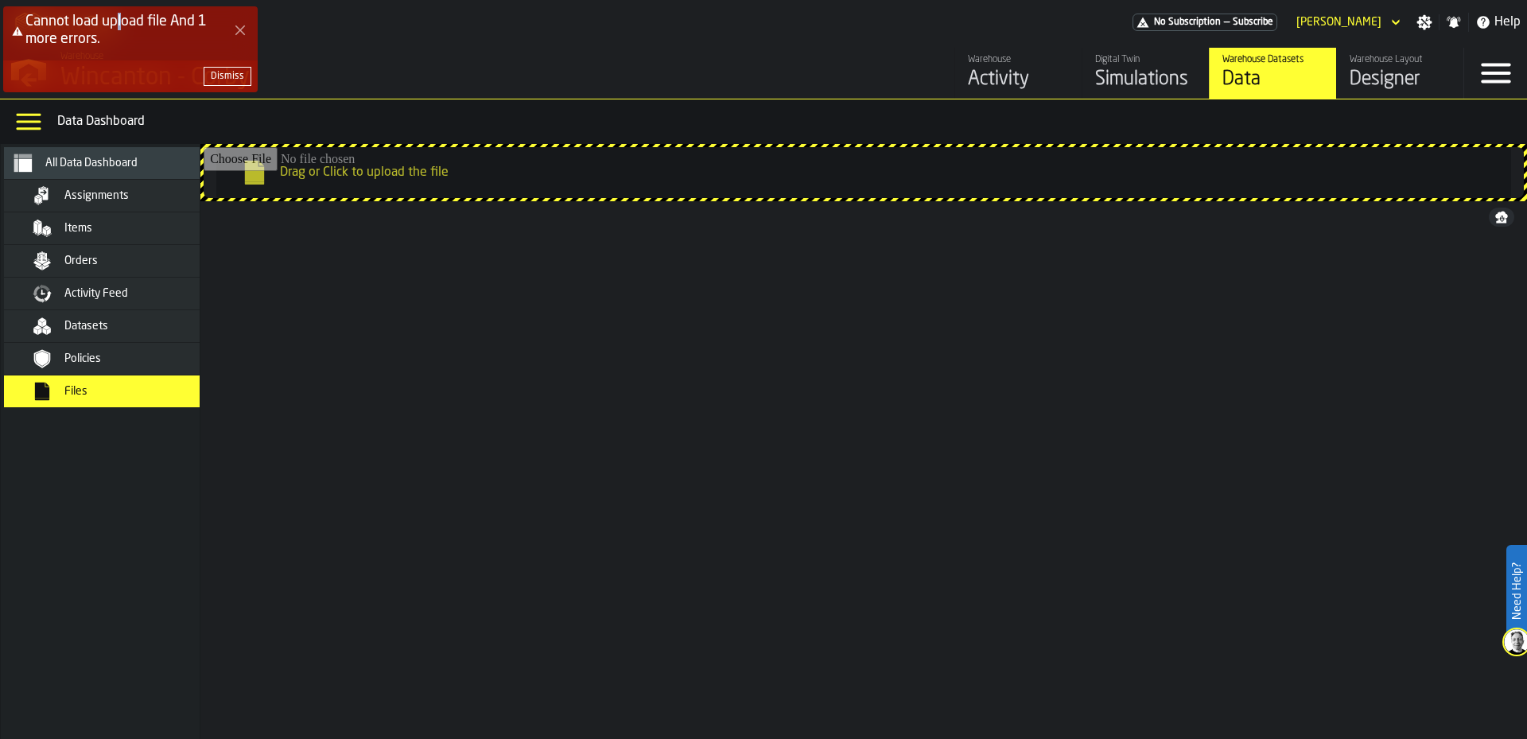
click at [120, 9] on div "Cannot load upload file And 1 more errors." at bounding box center [130, 33] width 254 height 54
click at [109, 24] on span "Cannot load upload file" at bounding box center [96, 21] width 142 height 14
click at [240, 36] on icon "Close Error" at bounding box center [240, 30] width 13 height 13
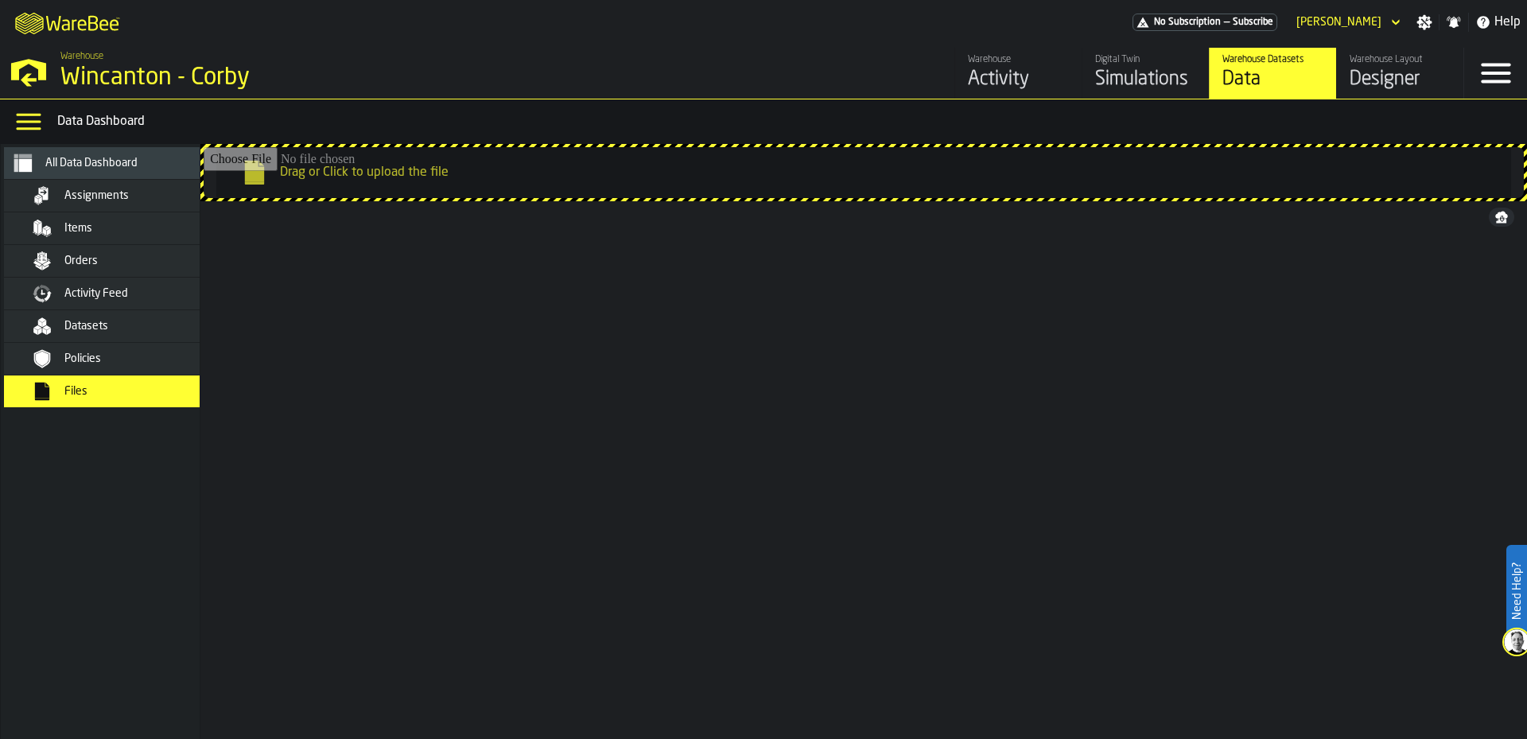
click at [527, 355] on div "Filename Filename Date Modified Date Modified Size Size kind kind Actions Corby…" at bounding box center [863, 450] width 1326 height 499
click at [133, 167] on span "All Data Dashboard" at bounding box center [91, 163] width 92 height 13
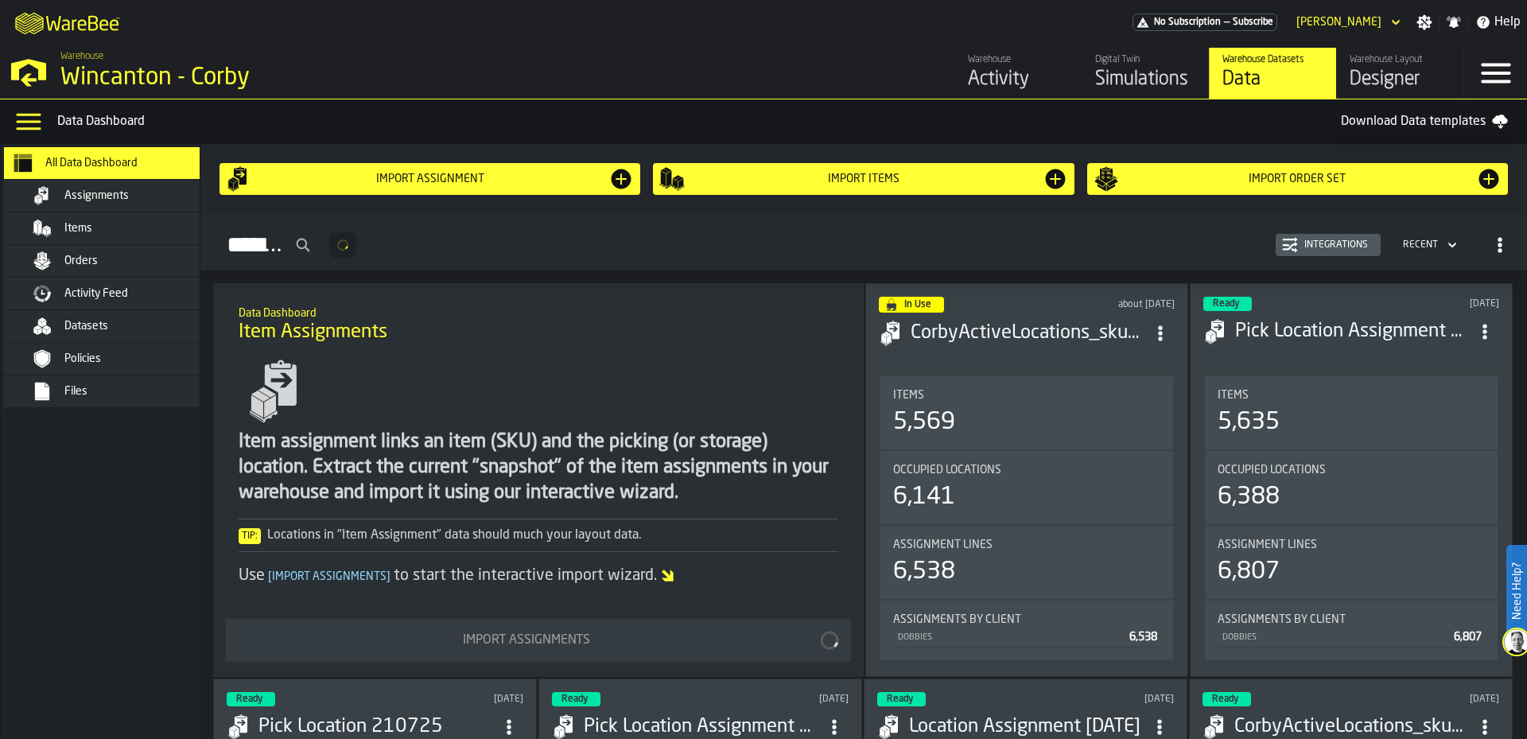
click at [33, 115] on icon "button-toggle-Data Menu" at bounding box center [28, 122] width 25 height 17
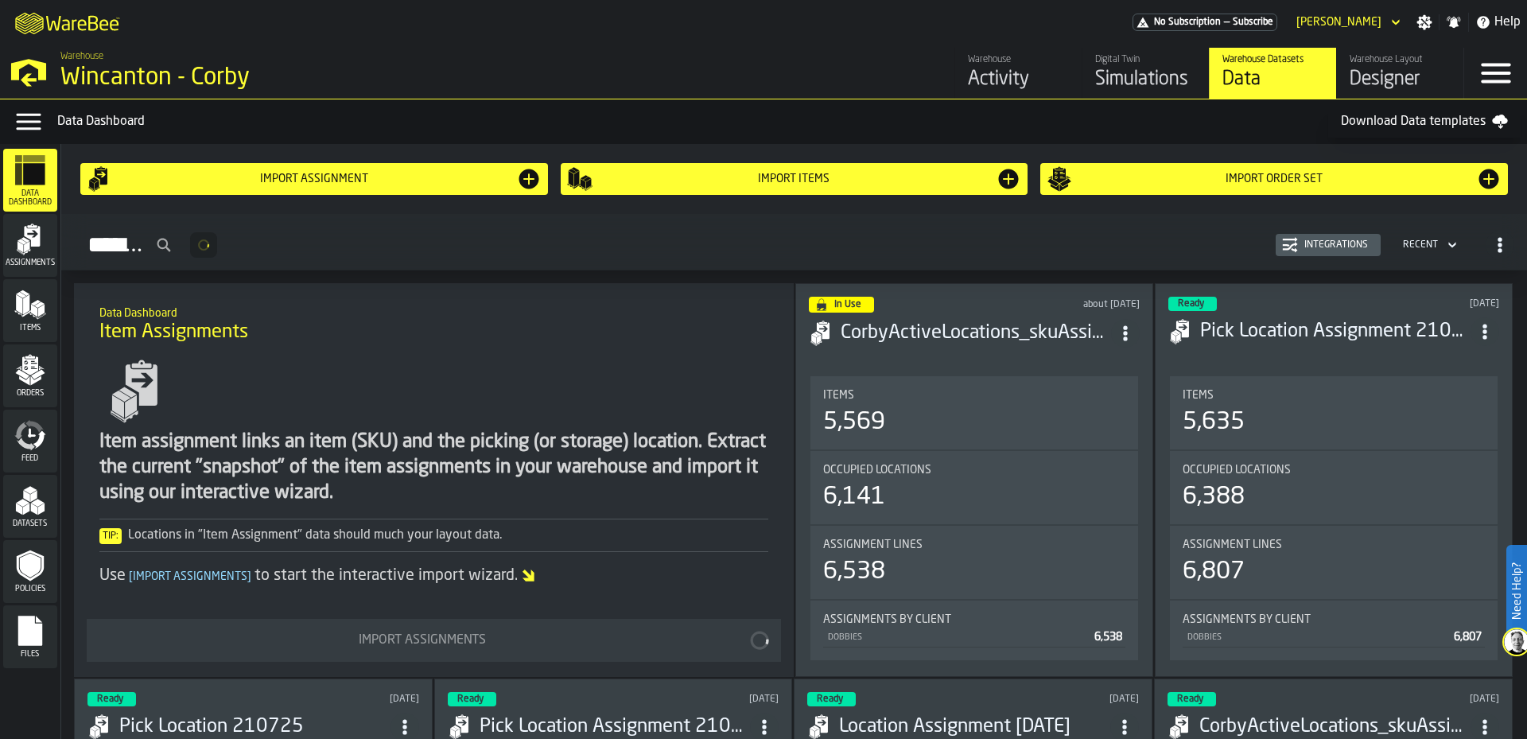
click at [22, 122] on icon "button-toggle-Data Menu" at bounding box center [28, 122] width 25 height 17
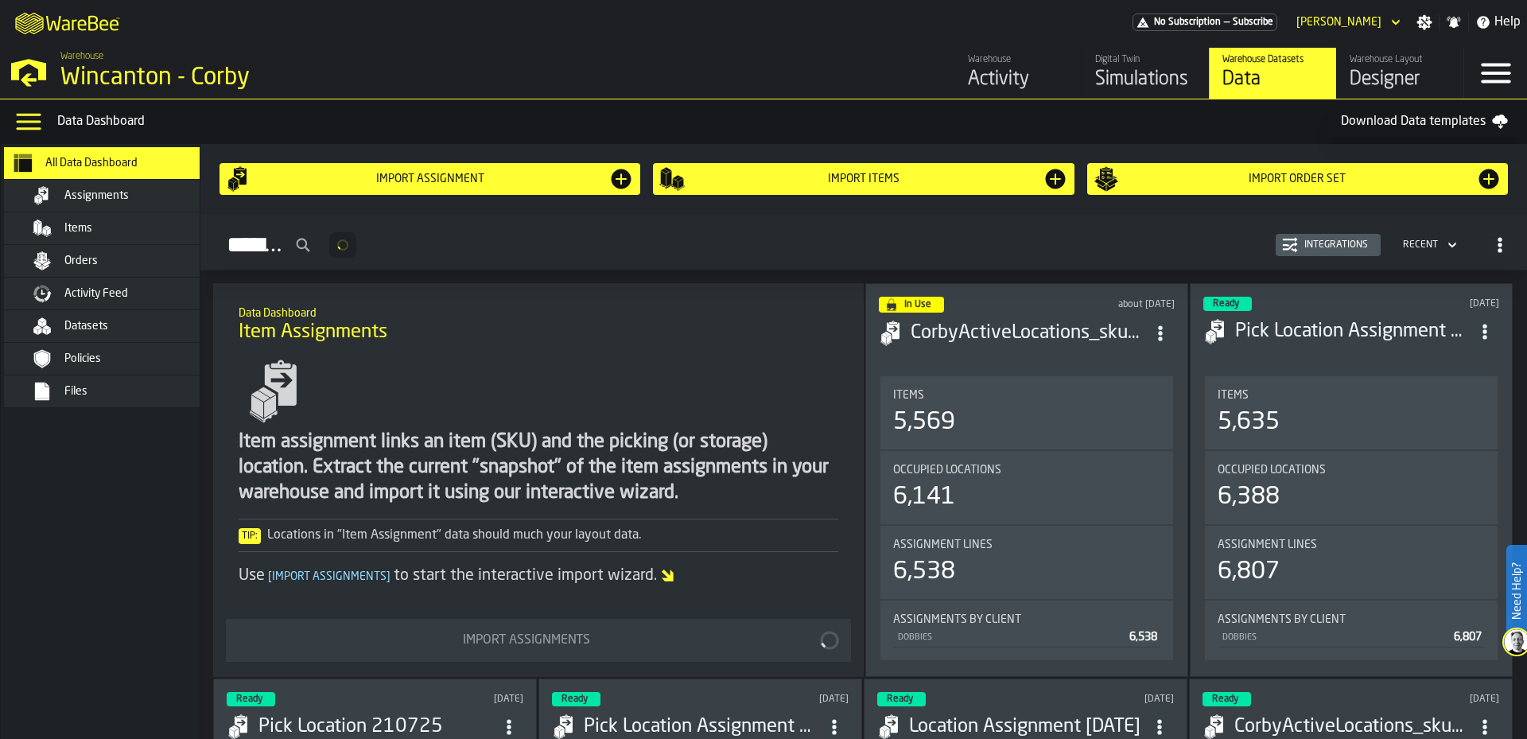
click at [133, 293] on div "Activity Feed" at bounding box center [142, 293] width 156 height 13
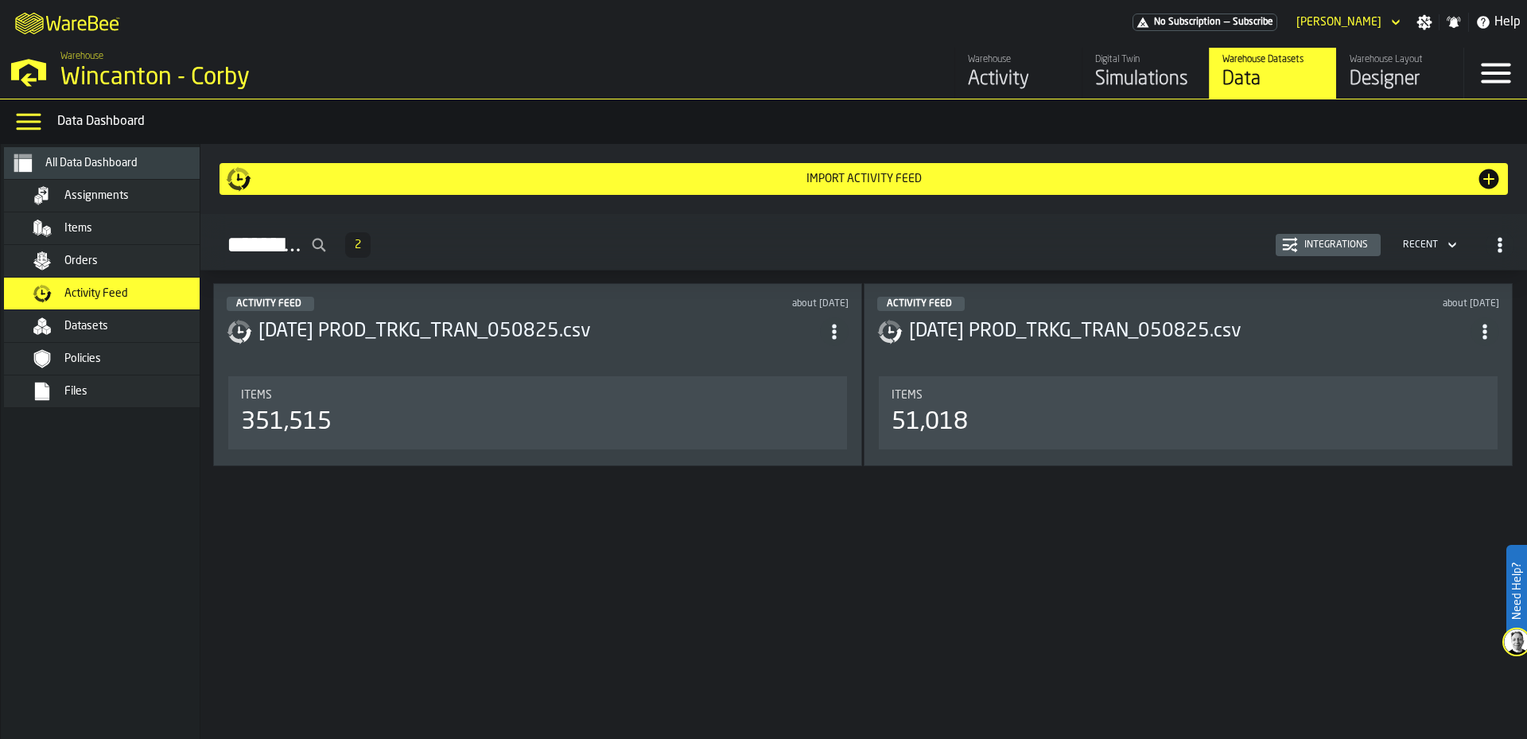
click at [128, 262] on div "Orders" at bounding box center [142, 260] width 156 height 13
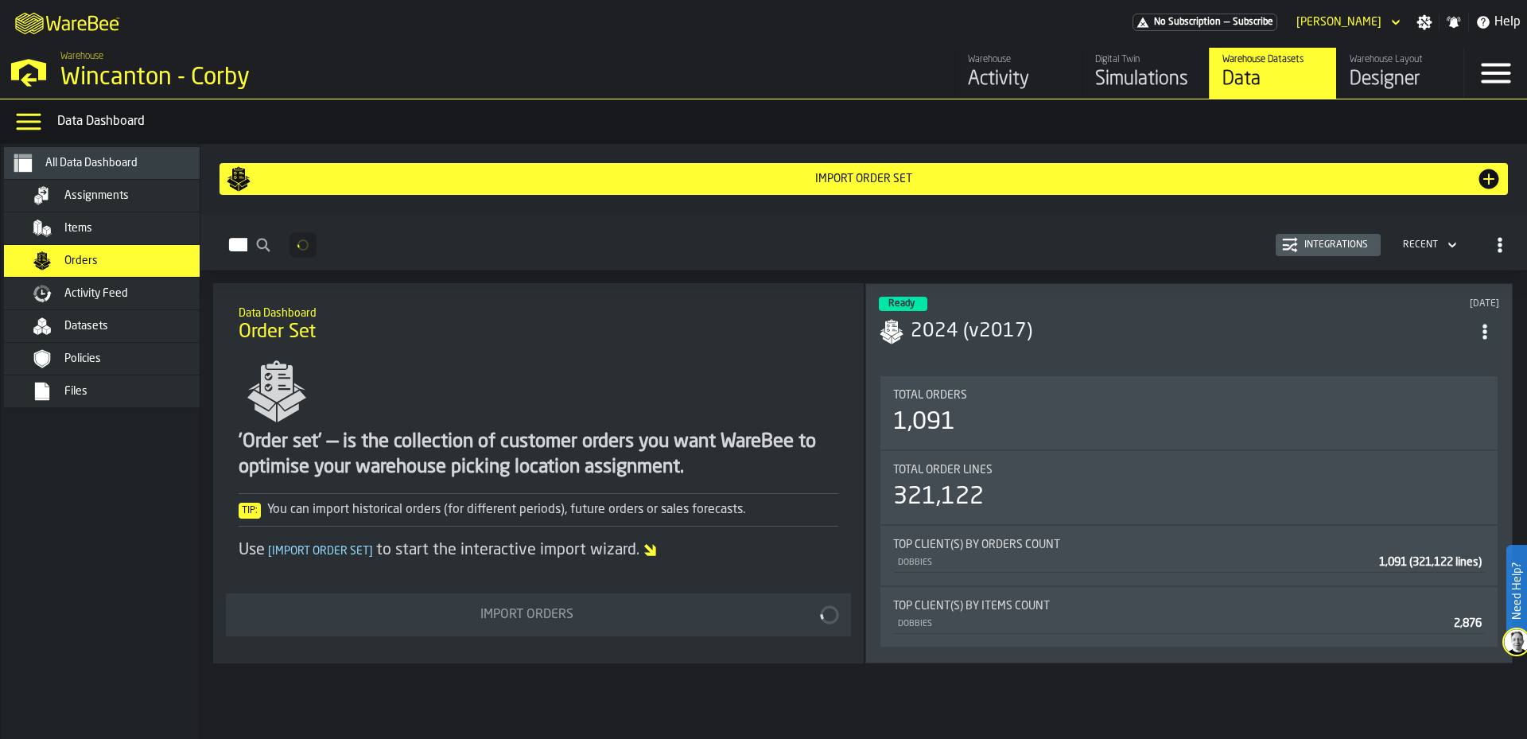
click at [120, 245] on li "Items" at bounding box center [115, 228] width 223 height 33
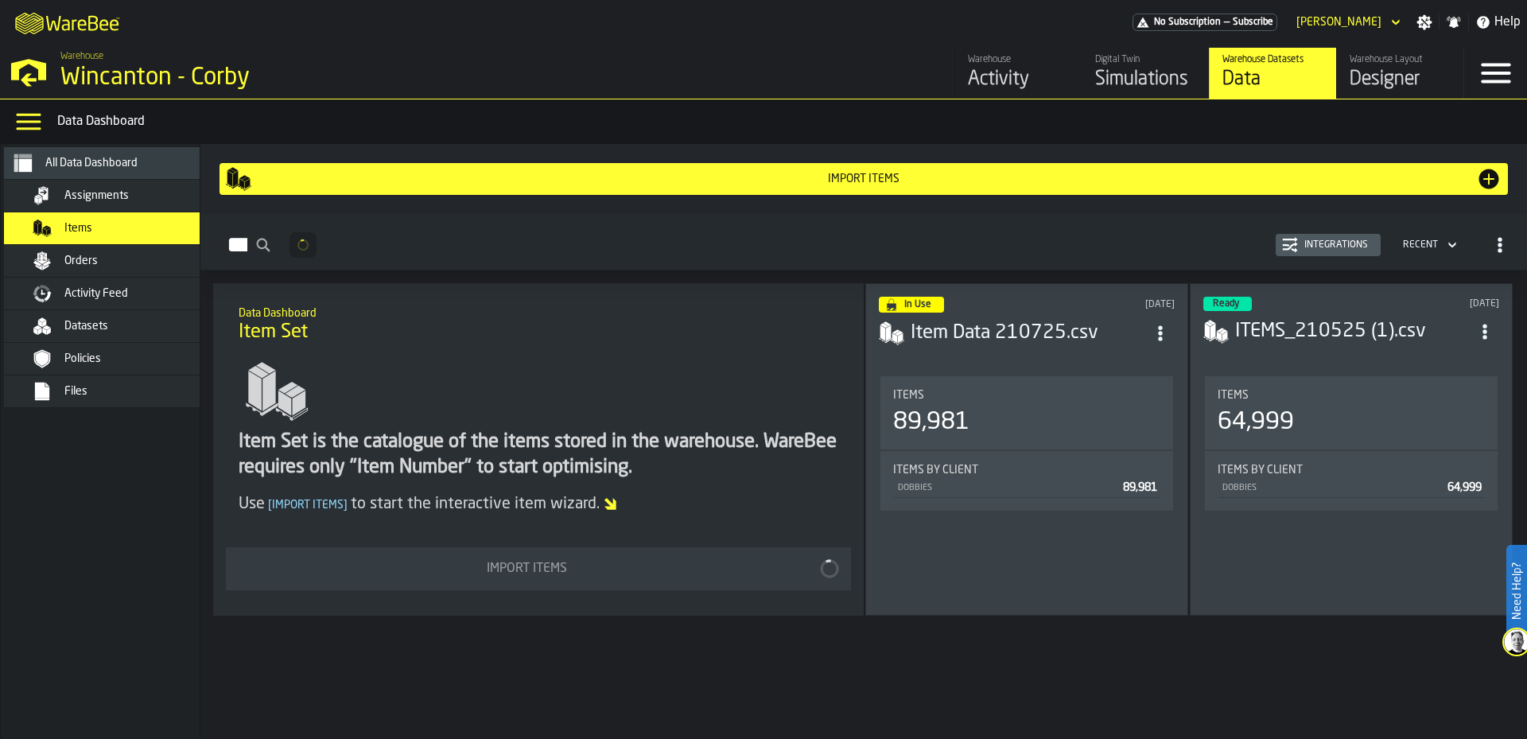
click at [98, 207] on div "Assignments" at bounding box center [115, 196] width 223 height 32
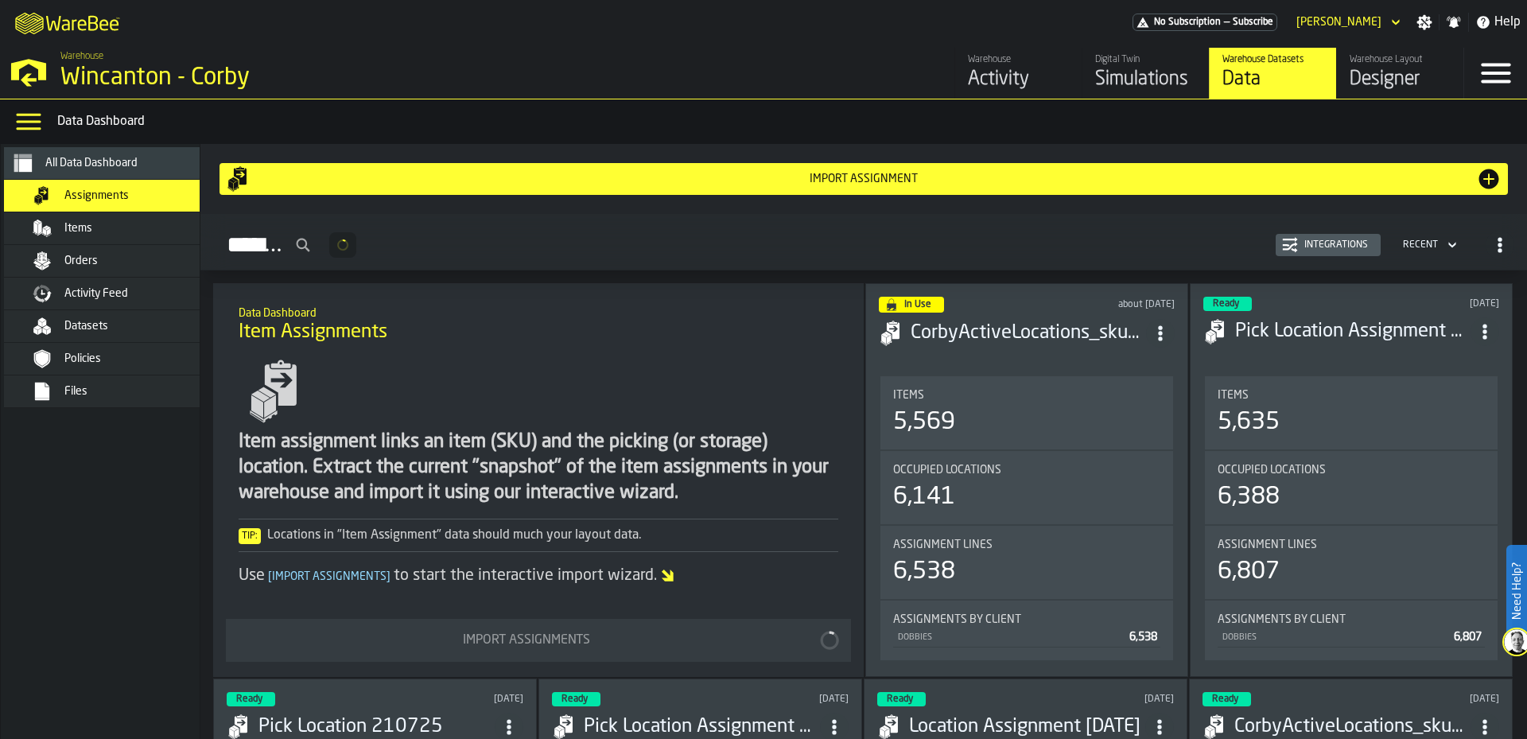
click at [166, 405] on div "Files" at bounding box center [115, 391] width 223 height 32
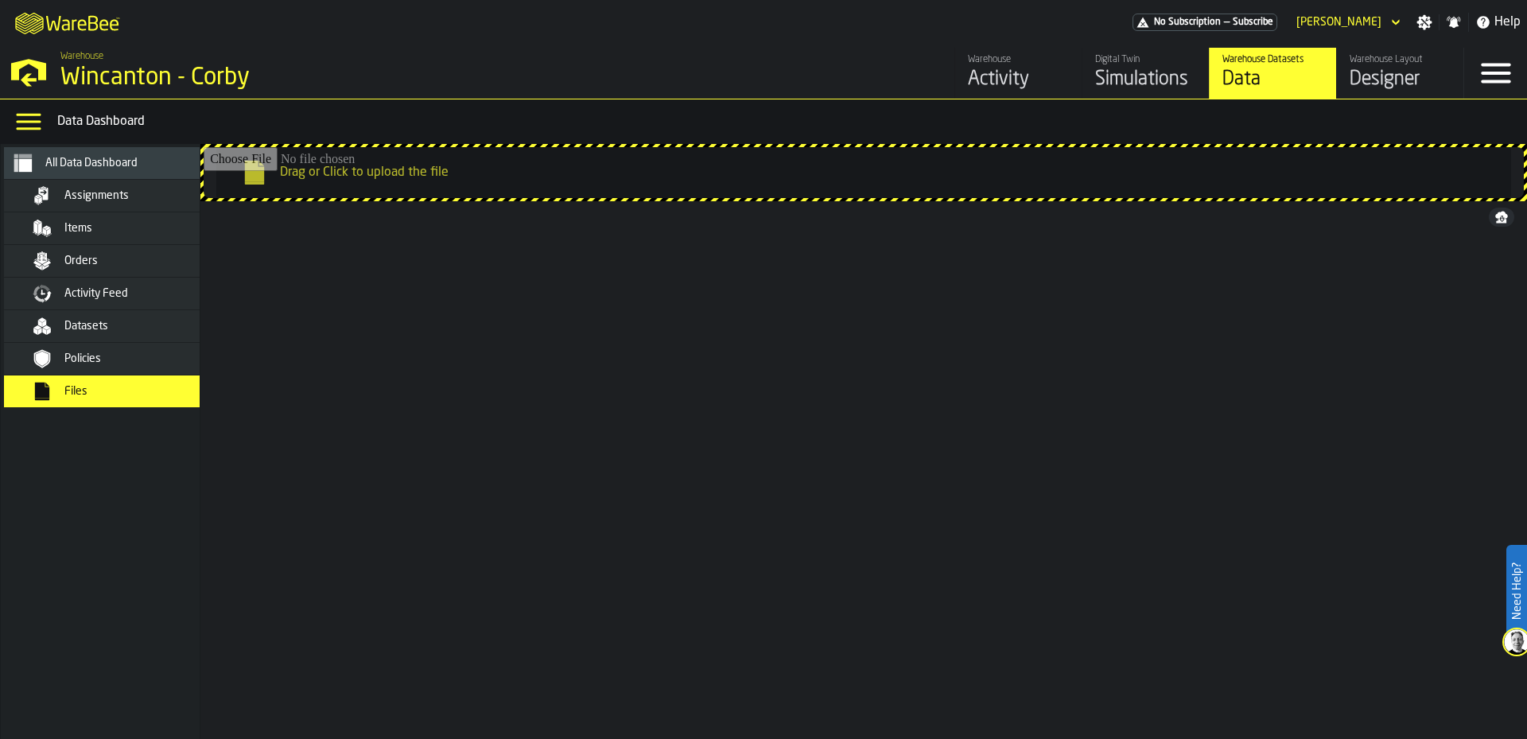
click at [367, 169] on input "Drag or Click to upload the file" at bounding box center [864, 172] width 1320 height 51
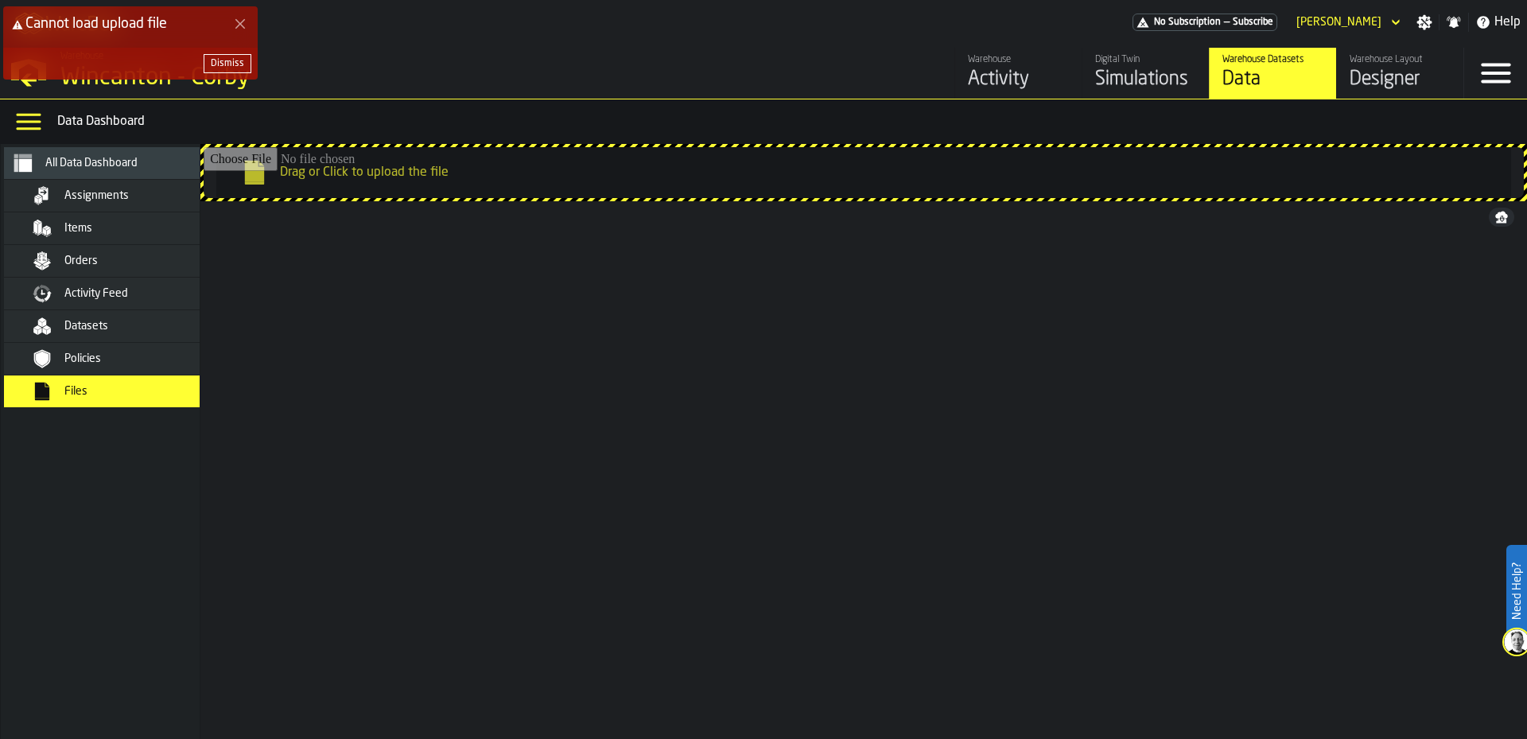
drag, startPoint x: 748, startPoint y: 297, endPoint x: 704, endPoint y: 296, distance: 44.6
click at [724, 301] on div "Filename Filename Date Modified Date Modified Size Size kind kind Actions Corby…" at bounding box center [863, 450] width 1326 height 499
click at [227, 64] on div "Dismiss" at bounding box center [227, 63] width 33 height 11
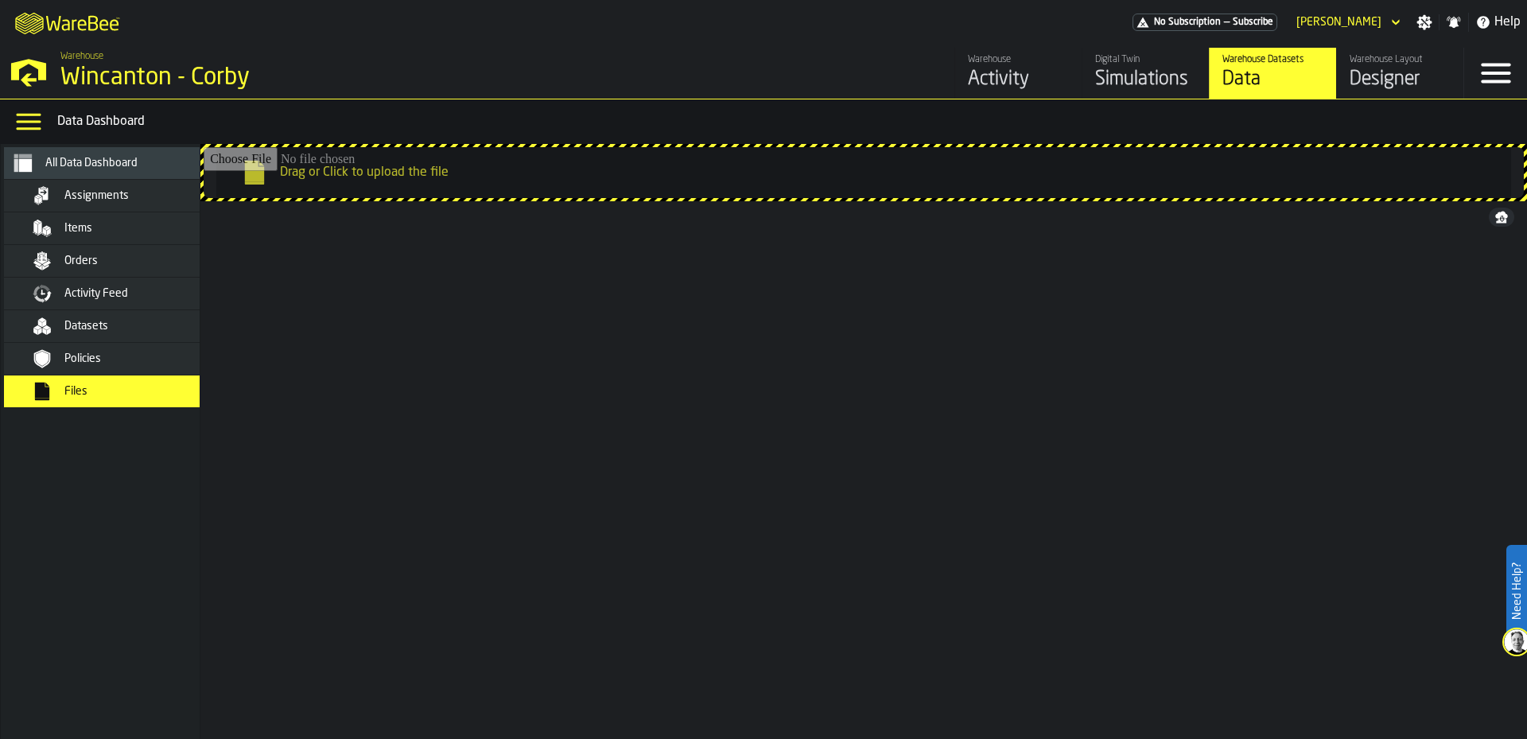
click at [720, 417] on div "Filename Filename Date Modified Date Modified Size Size kind kind Actions Corby…" at bounding box center [863, 450] width 1326 height 499
click at [1500, 82] on icon "button-toggle-Menu" at bounding box center [1494, 74] width 29 height 20
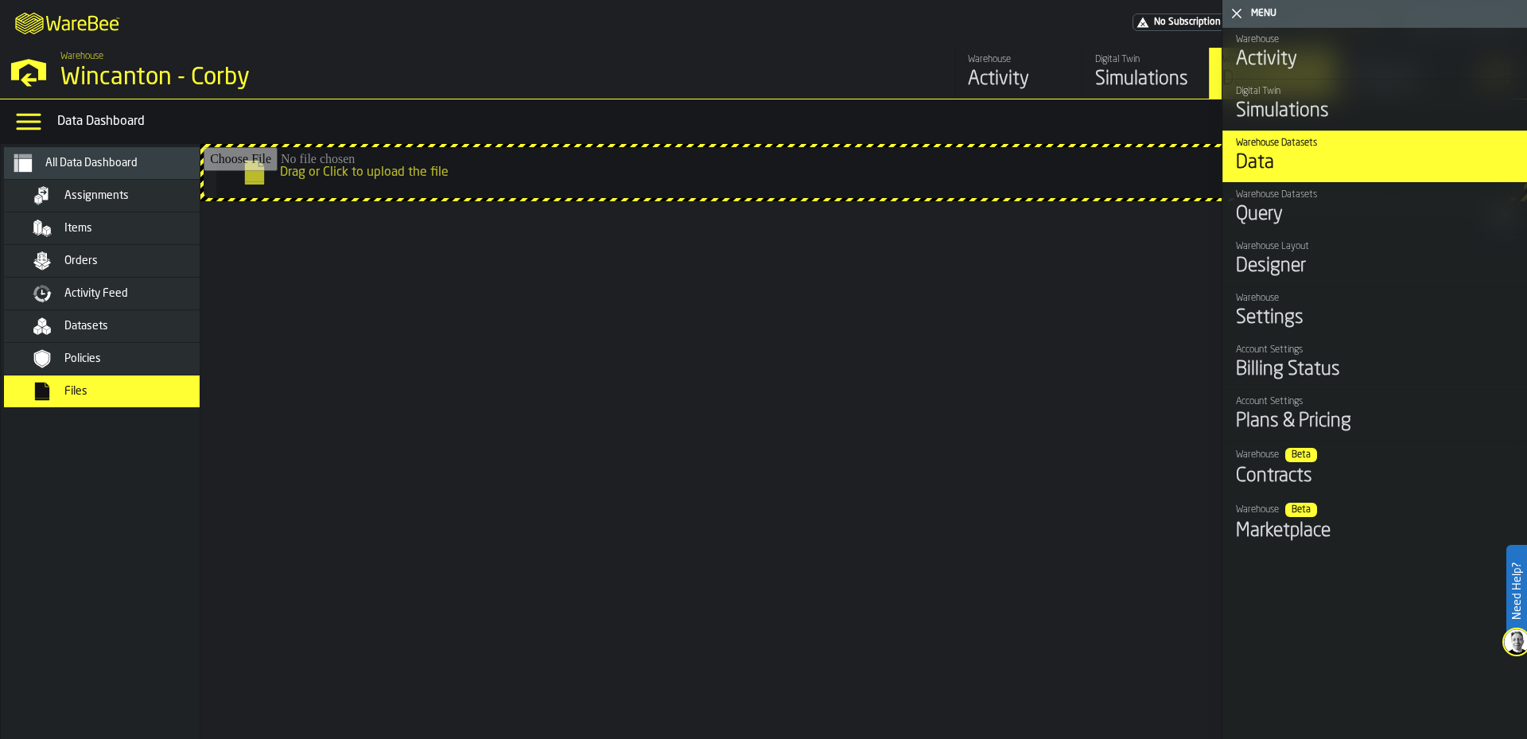
click at [1352, 259] on div "Designer" at bounding box center [1375, 266] width 278 height 25
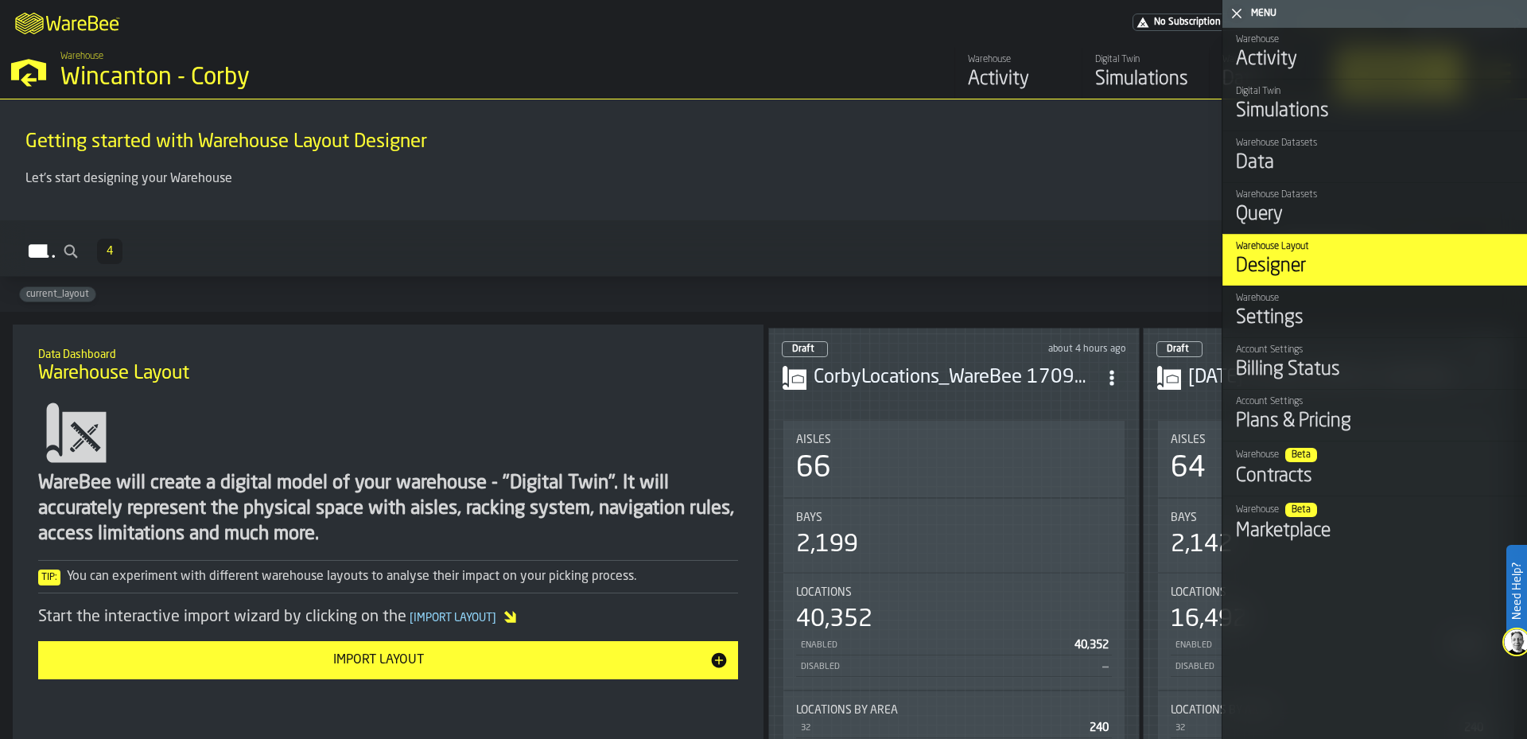
click at [1133, 227] on h2 "Layouts 4 Integrations Recent" at bounding box center [763, 248] width 1527 height 56
click at [1235, 9] on icon "button-toggle-Close me" at bounding box center [1236, 13] width 19 height 19
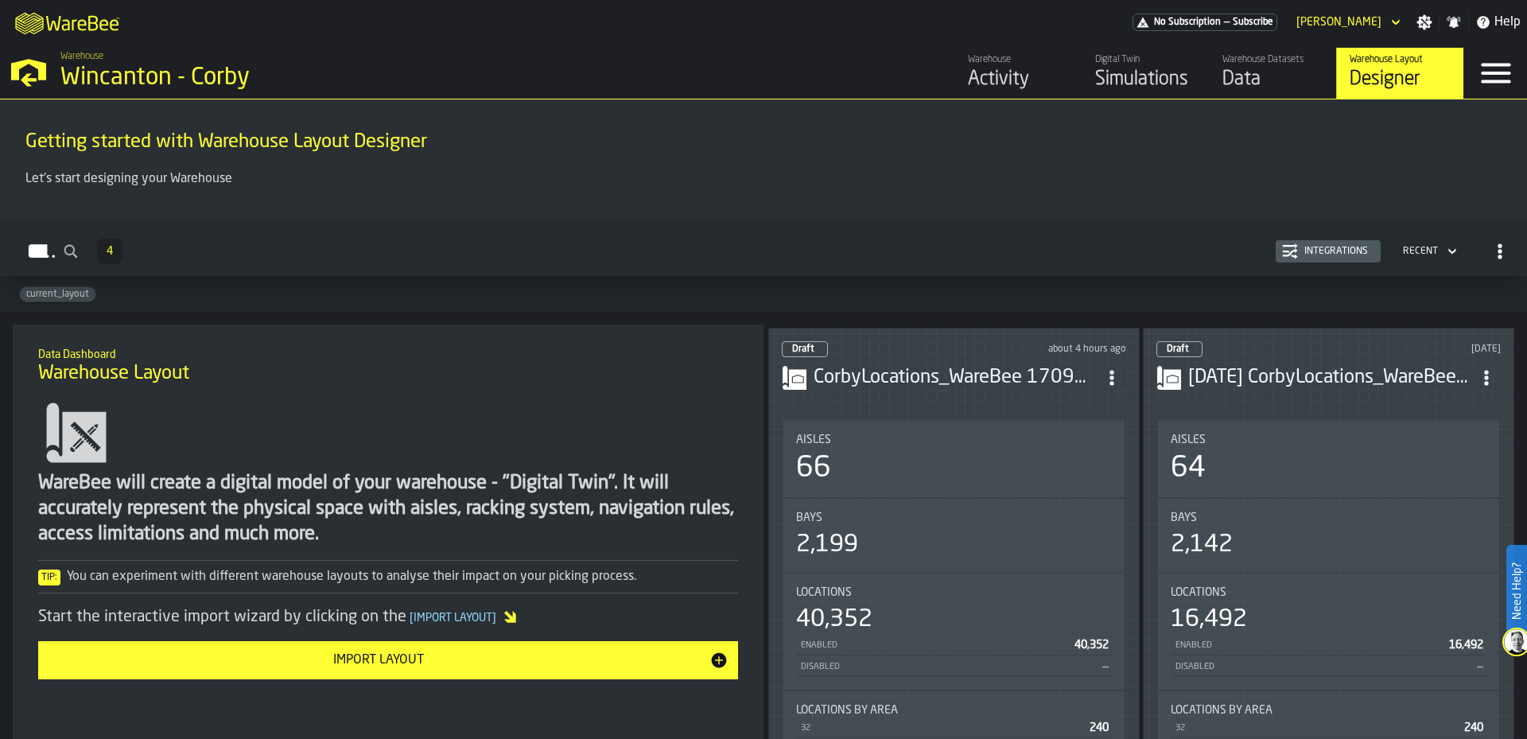
click at [985, 365] on h3 "CorbyLocations_WareBee 170925.csv" at bounding box center [955, 377] width 284 height 25
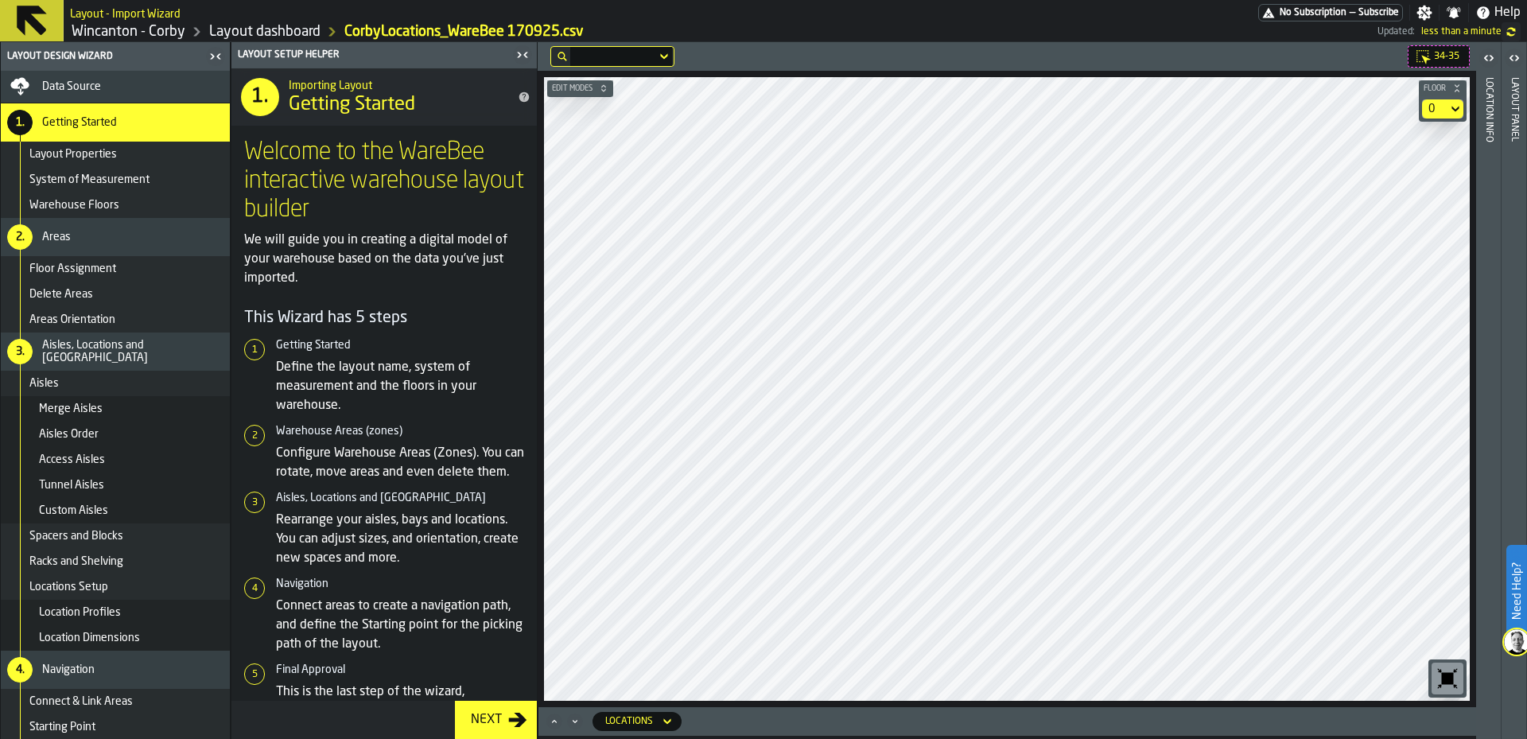
click at [1490, 63] on icon "button-toggle-Open" at bounding box center [1488, 58] width 19 height 19
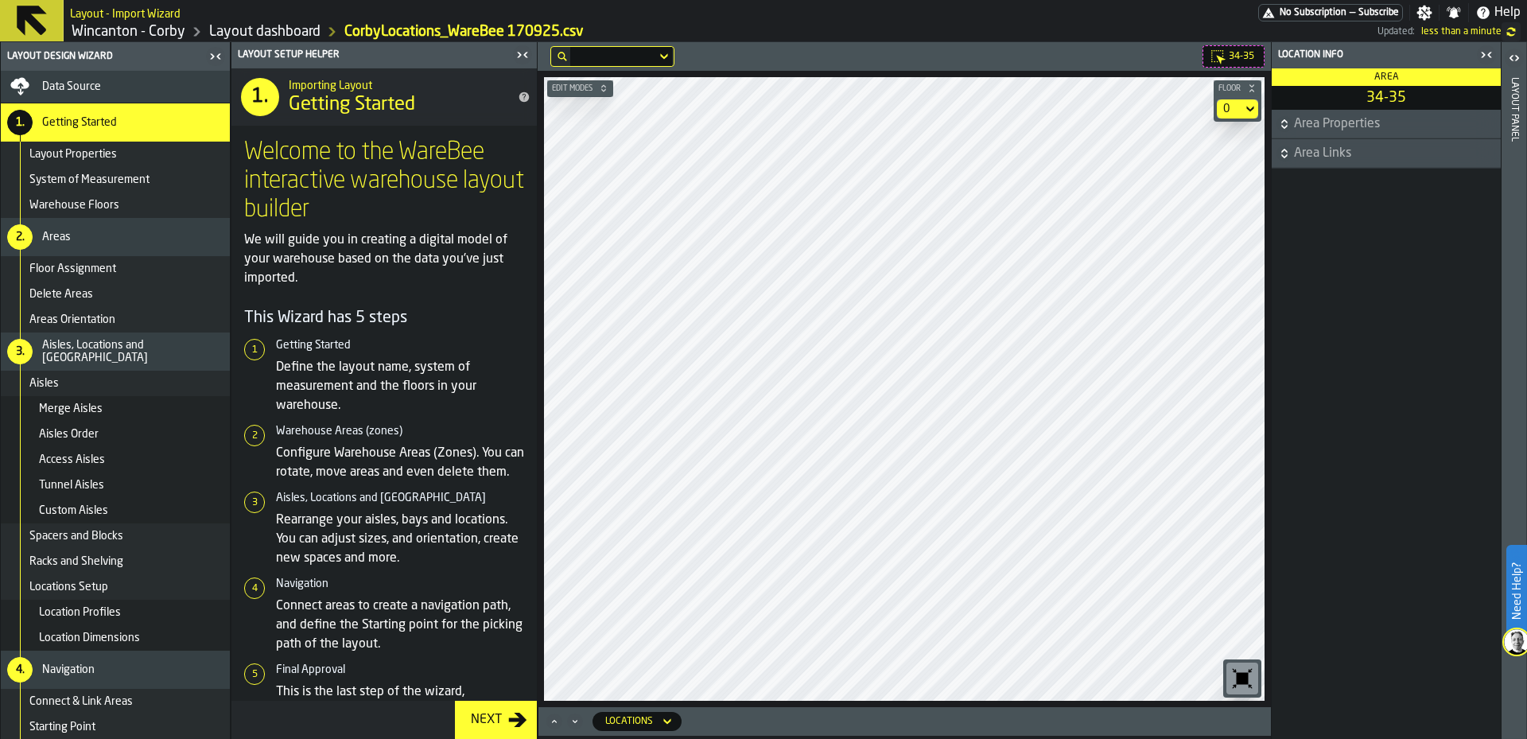
click at [1419, 134] on span "Area Properties" at bounding box center [1396, 123] width 204 height 19
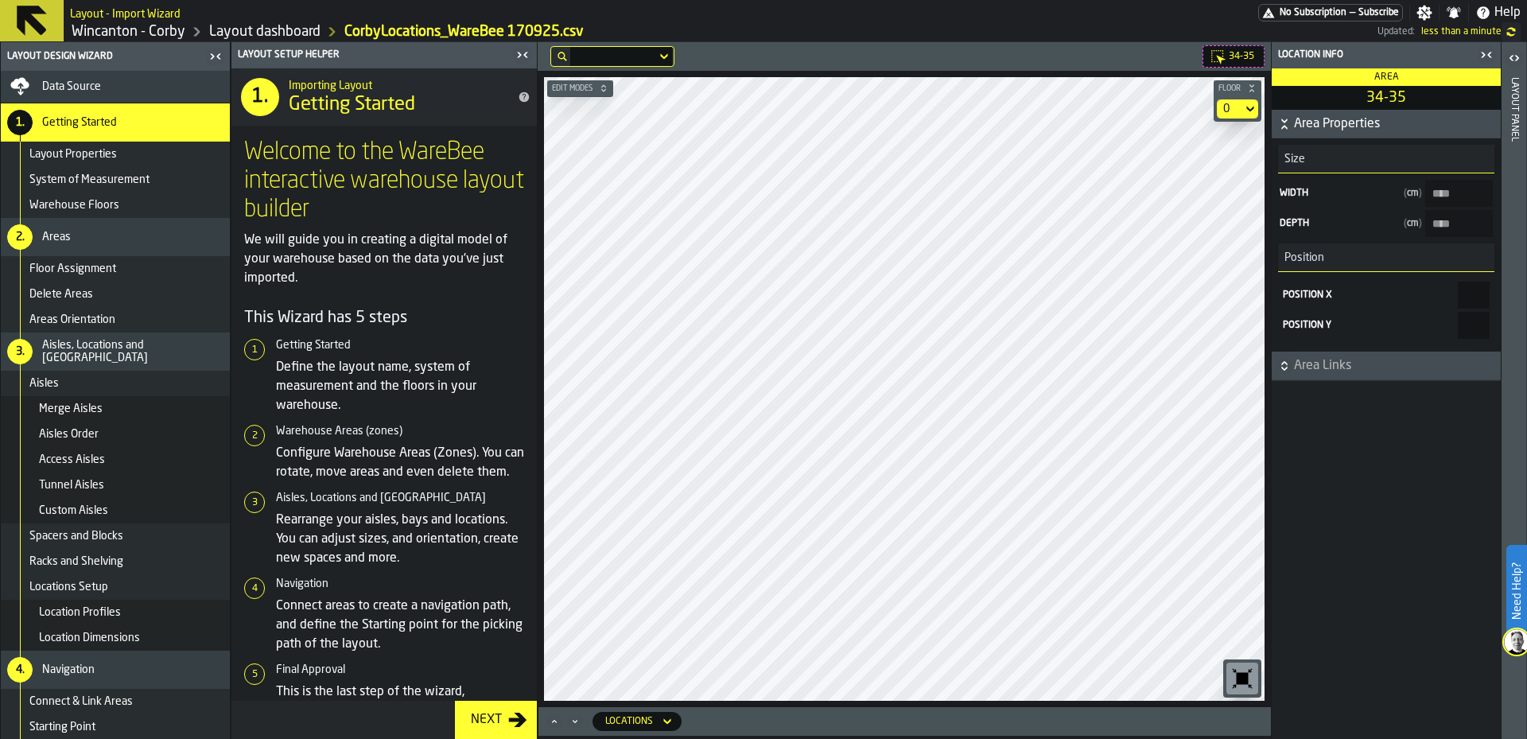
click at [1419, 130] on span "Area Properties" at bounding box center [1396, 123] width 204 height 19
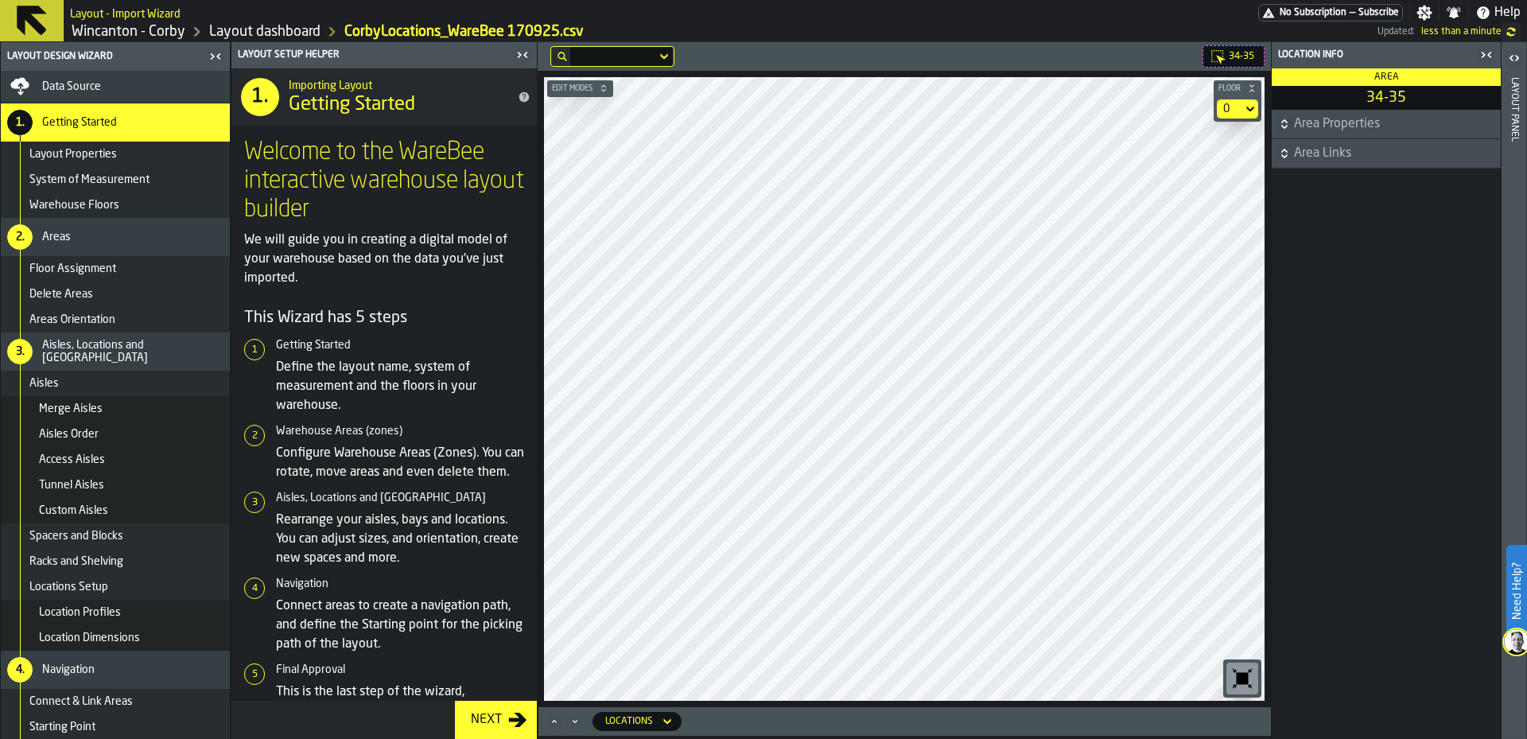
click at [1518, 56] on icon "button-toggle-Open" at bounding box center [1513, 58] width 19 height 19
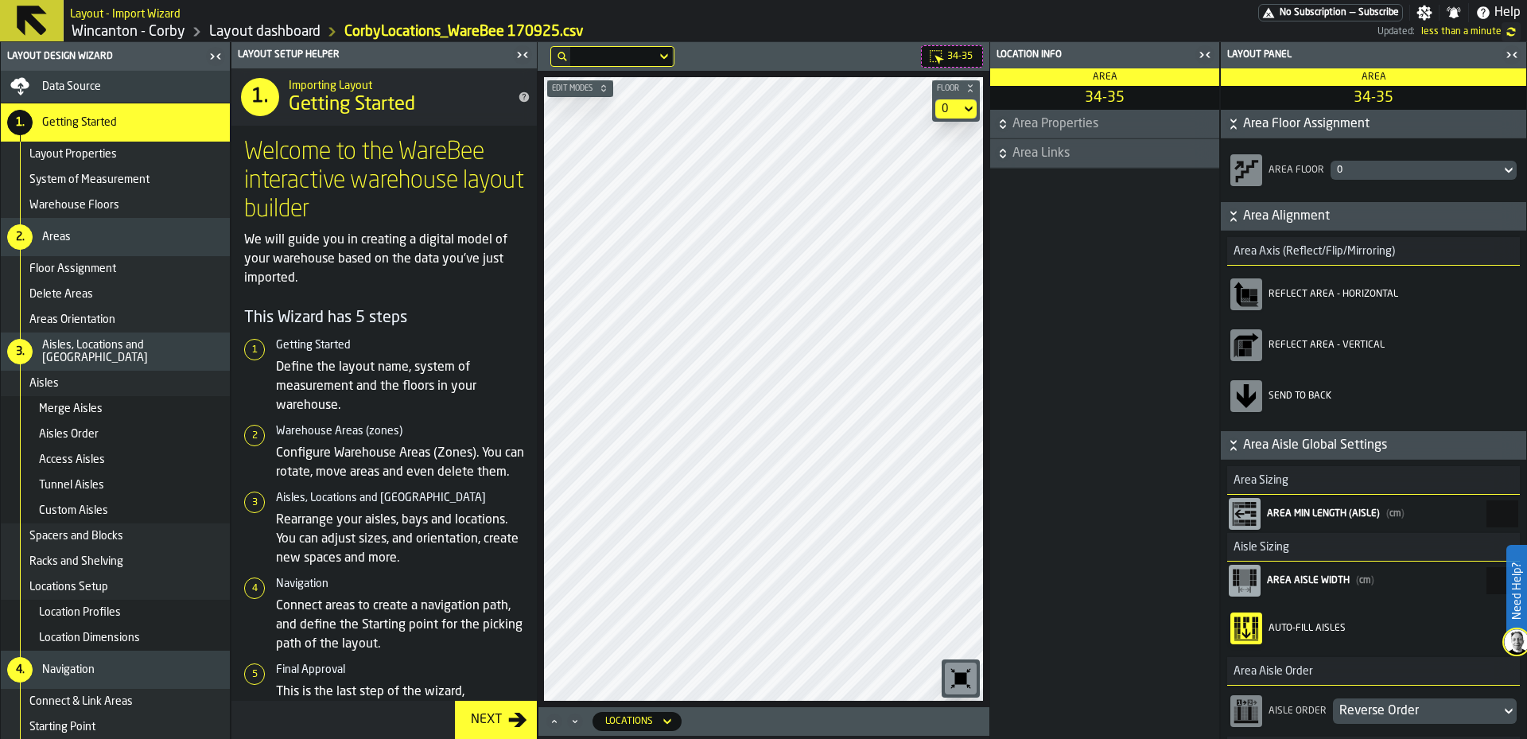
click at [1518, 56] on icon "button-toggle-Close me" at bounding box center [1511, 54] width 19 height 19
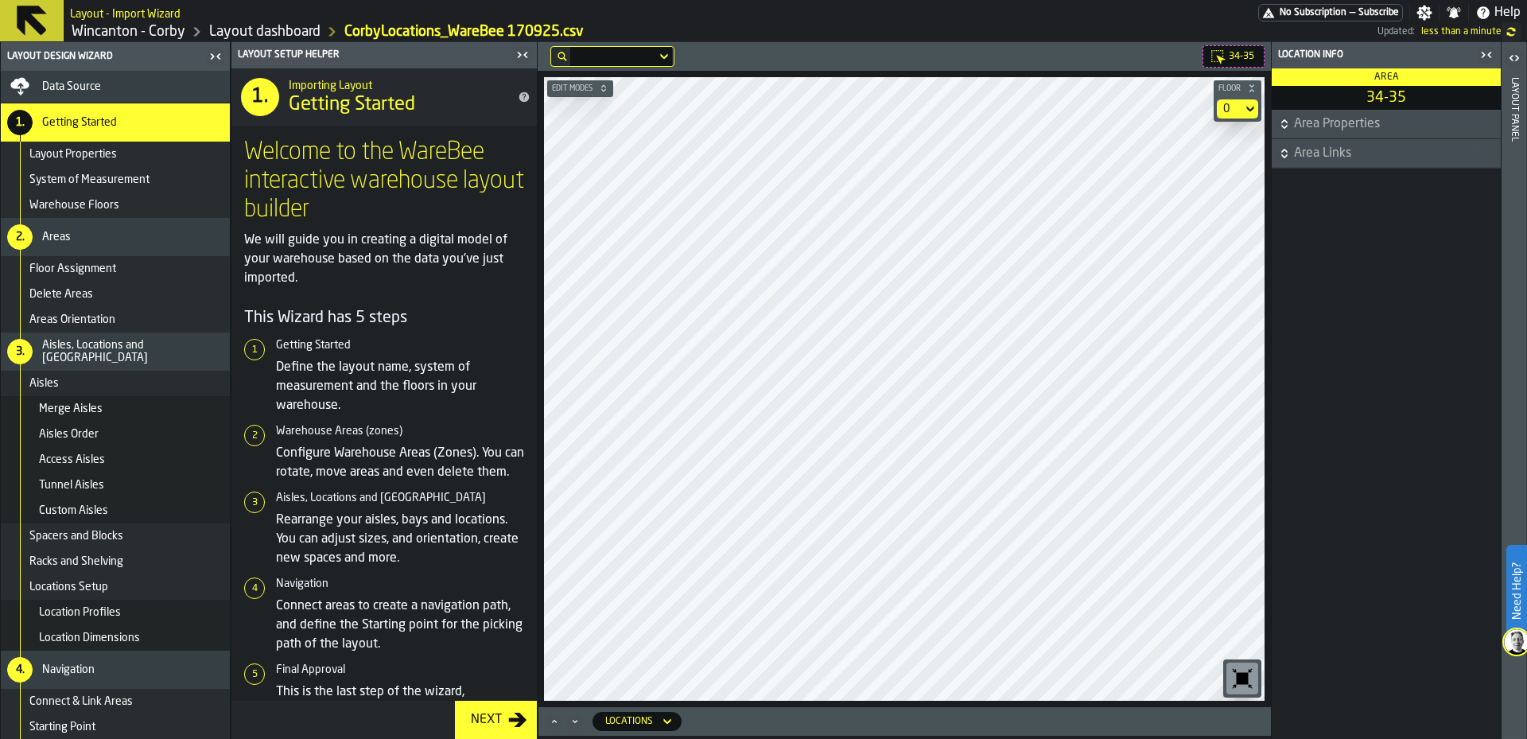
click at [1484, 62] on icon "button-toggle-Close me" at bounding box center [1485, 54] width 19 height 19
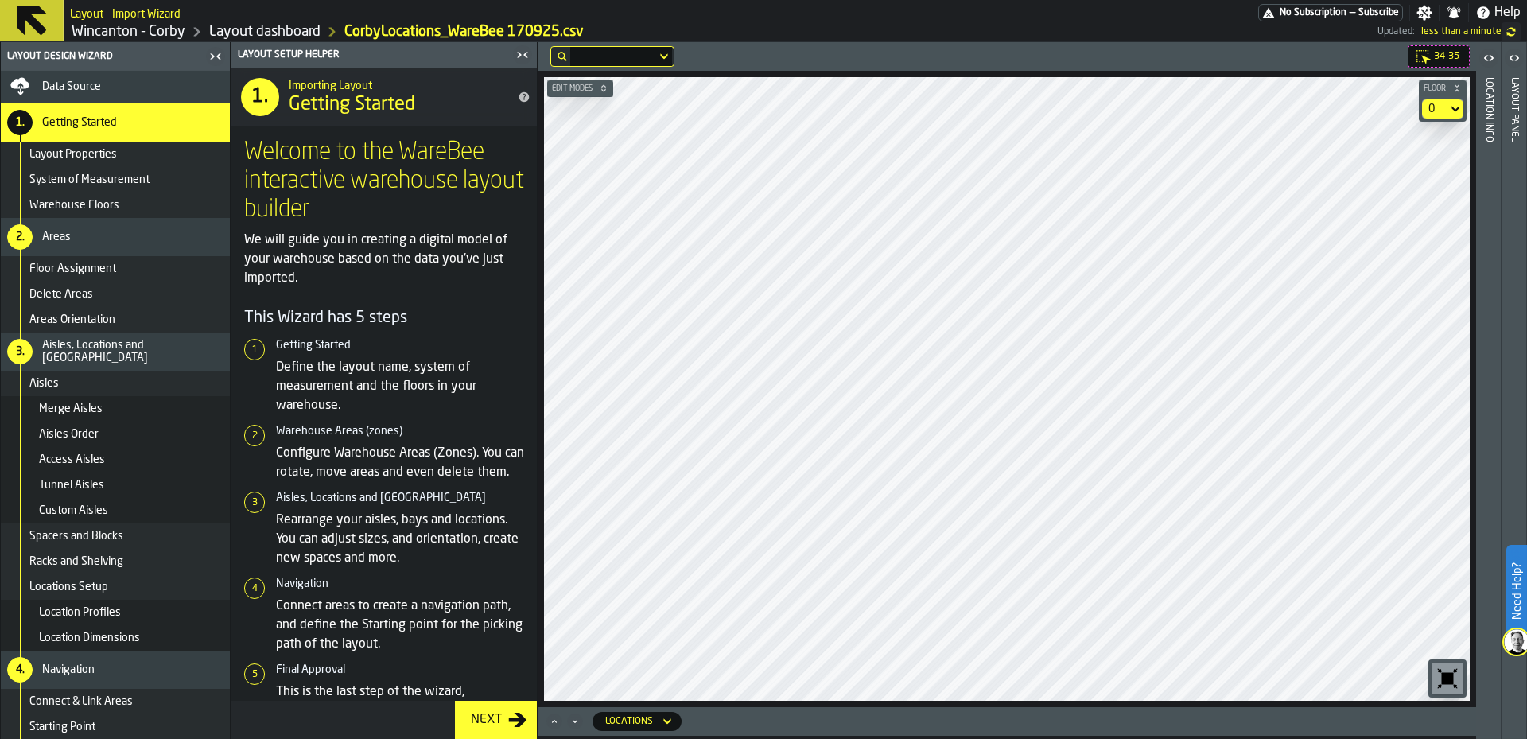
click at [27, 25] on icon at bounding box center [32, 21] width 38 height 38
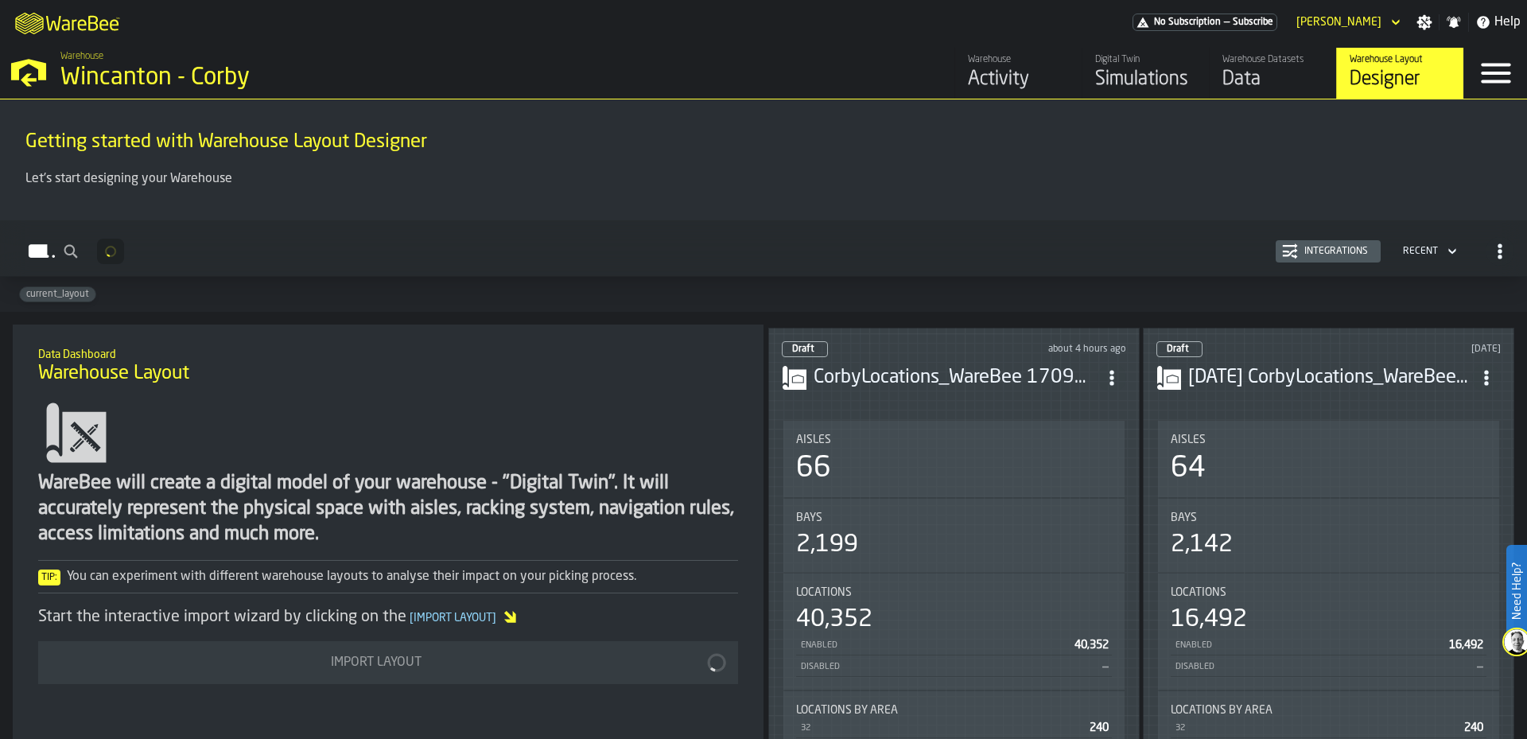
click at [1157, 54] on div "Digital Twin" at bounding box center [1145, 59] width 101 height 11
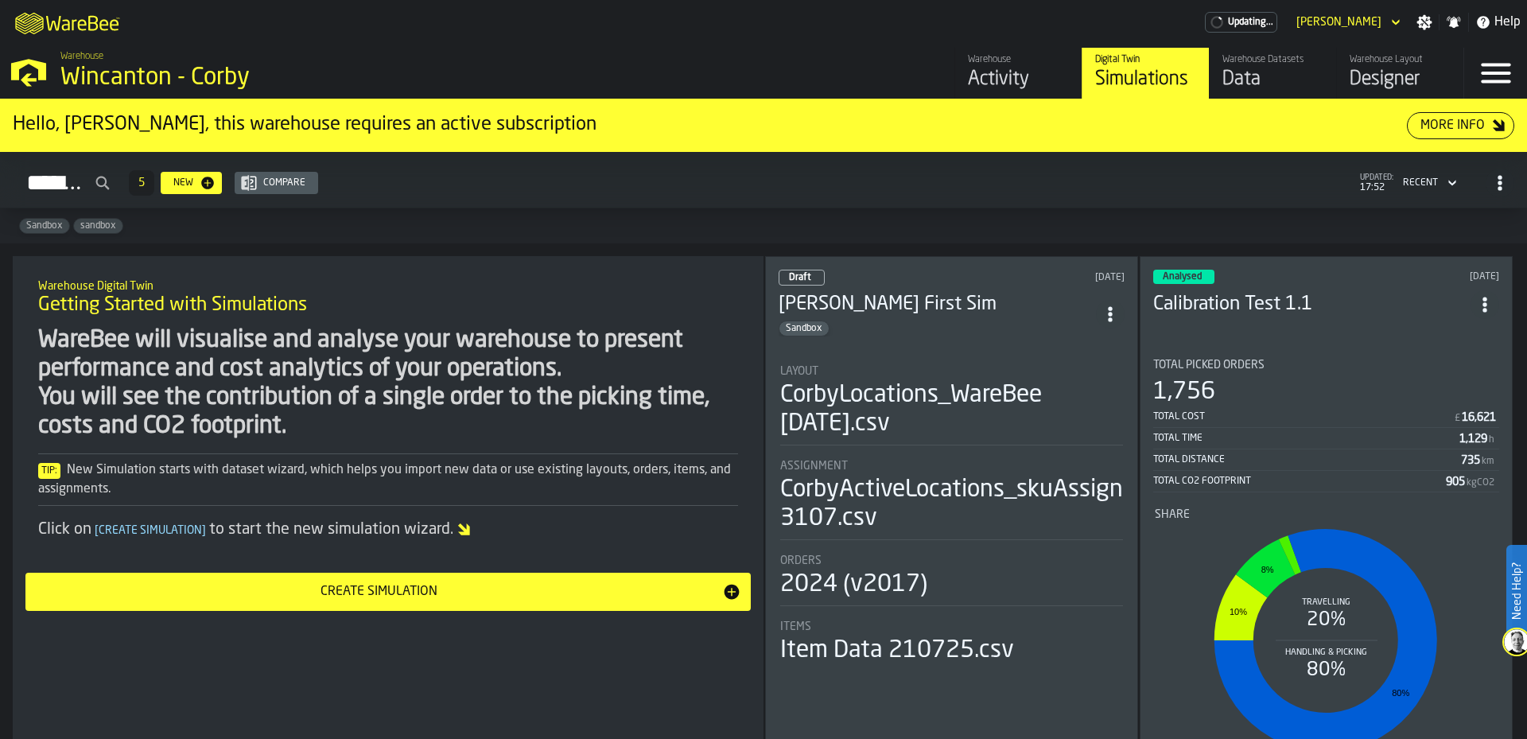
click at [1019, 313] on h3 "[PERSON_NAME] First Sim" at bounding box center [936, 304] width 317 height 25
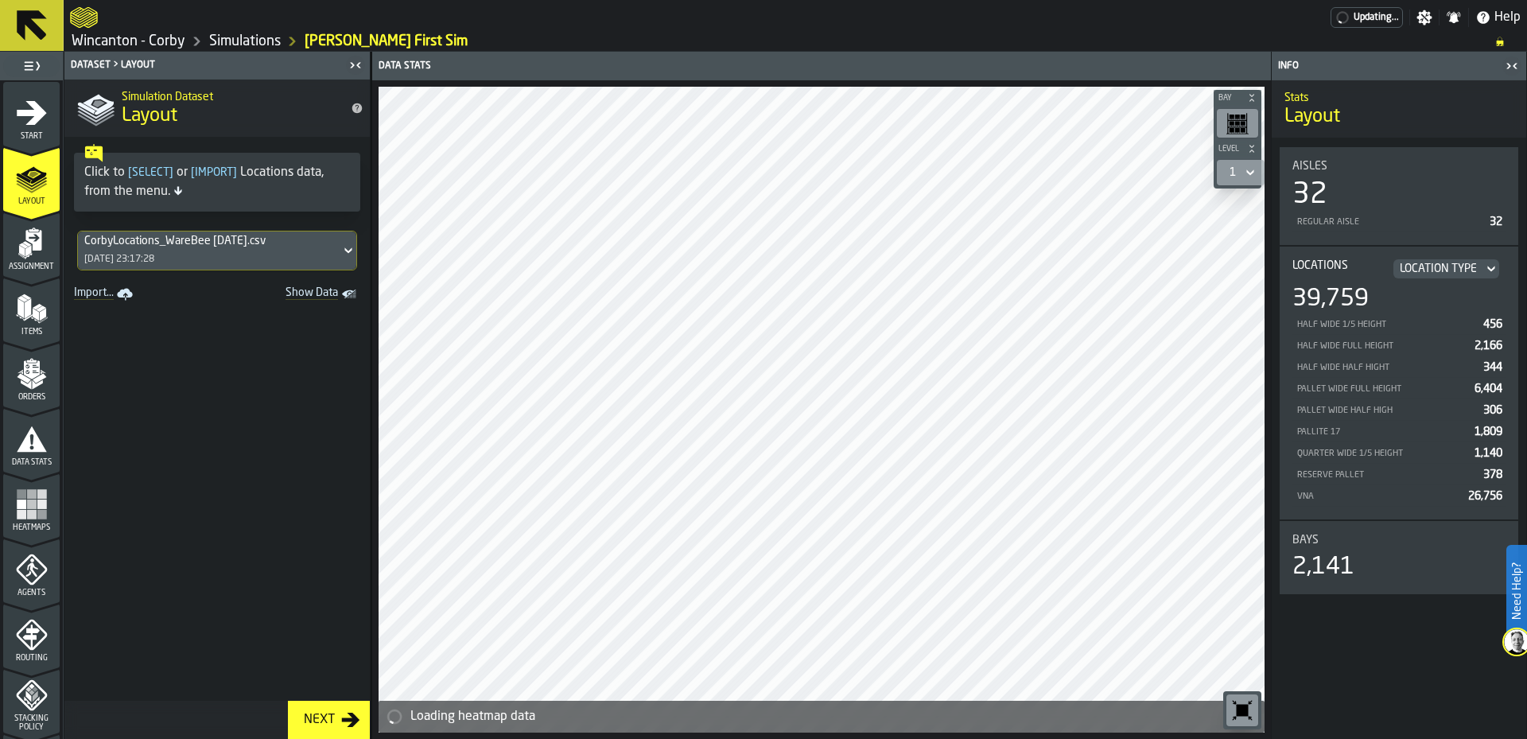
click at [1410, 554] on div "2,141" at bounding box center [1398, 567] width 213 height 29
click at [29, 248] on polygon "menu Assignment" at bounding box center [28, 250] width 6 height 11
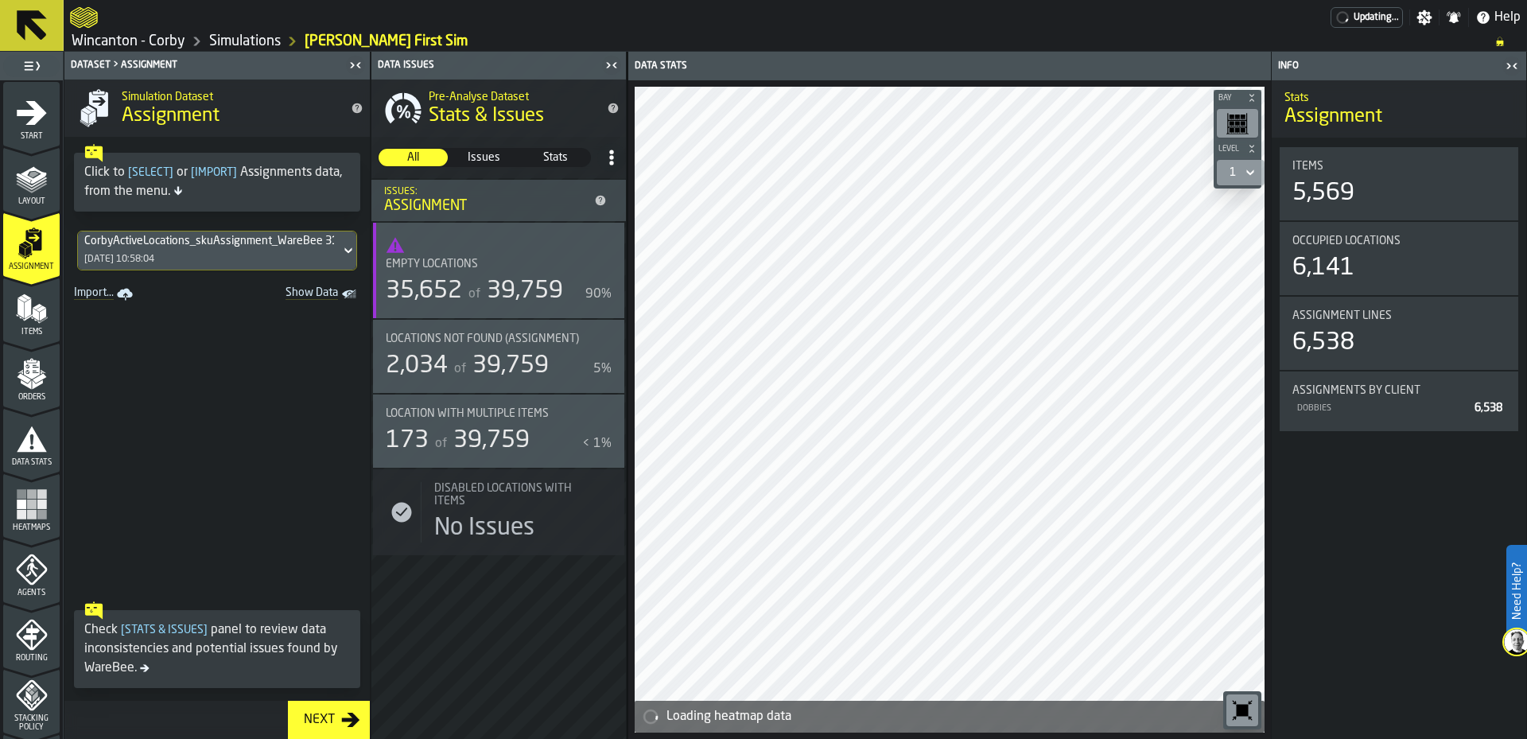
click at [561, 440] on div "173 of 39,759" at bounding box center [481, 440] width 190 height 29
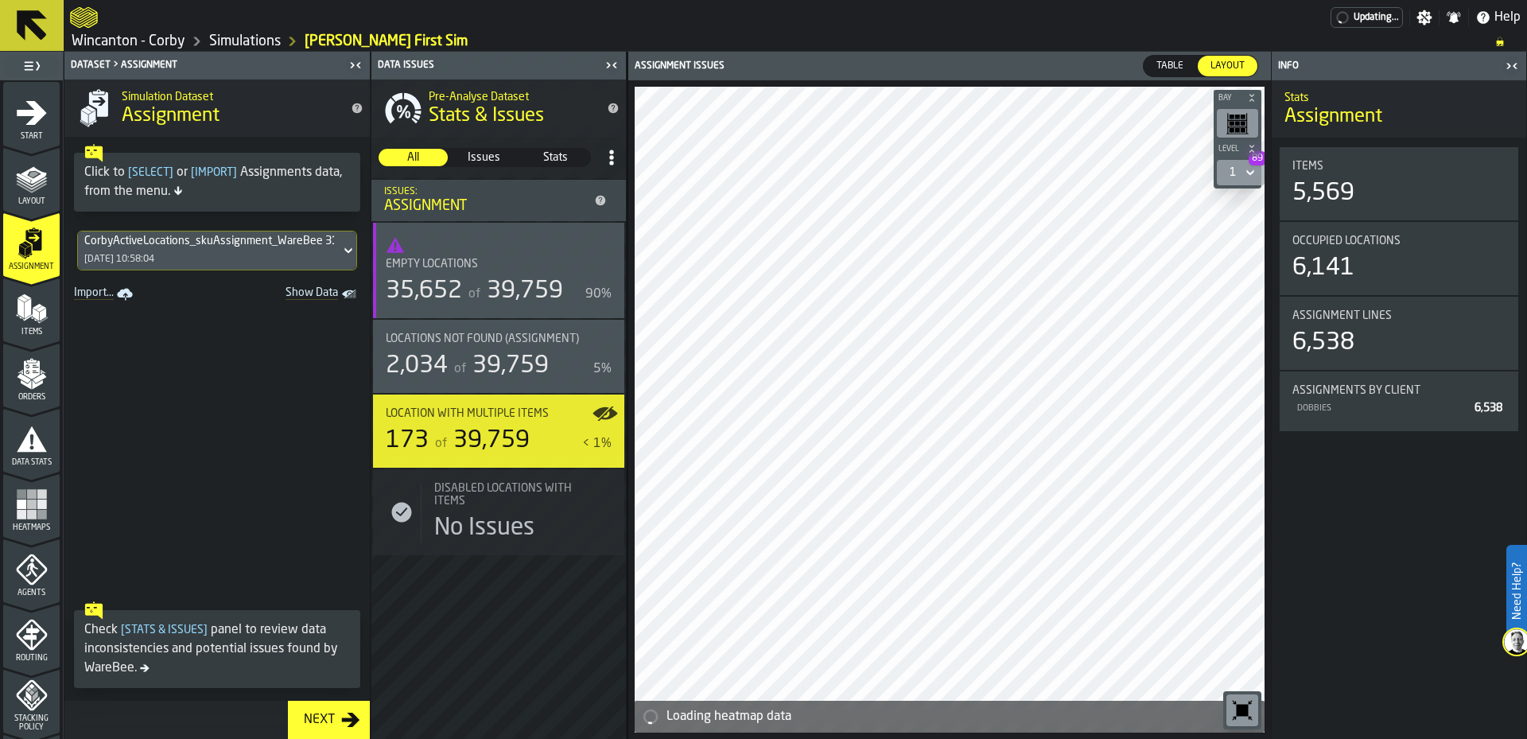
click at [1015, 448] on div at bounding box center [949, 410] width 630 height 646
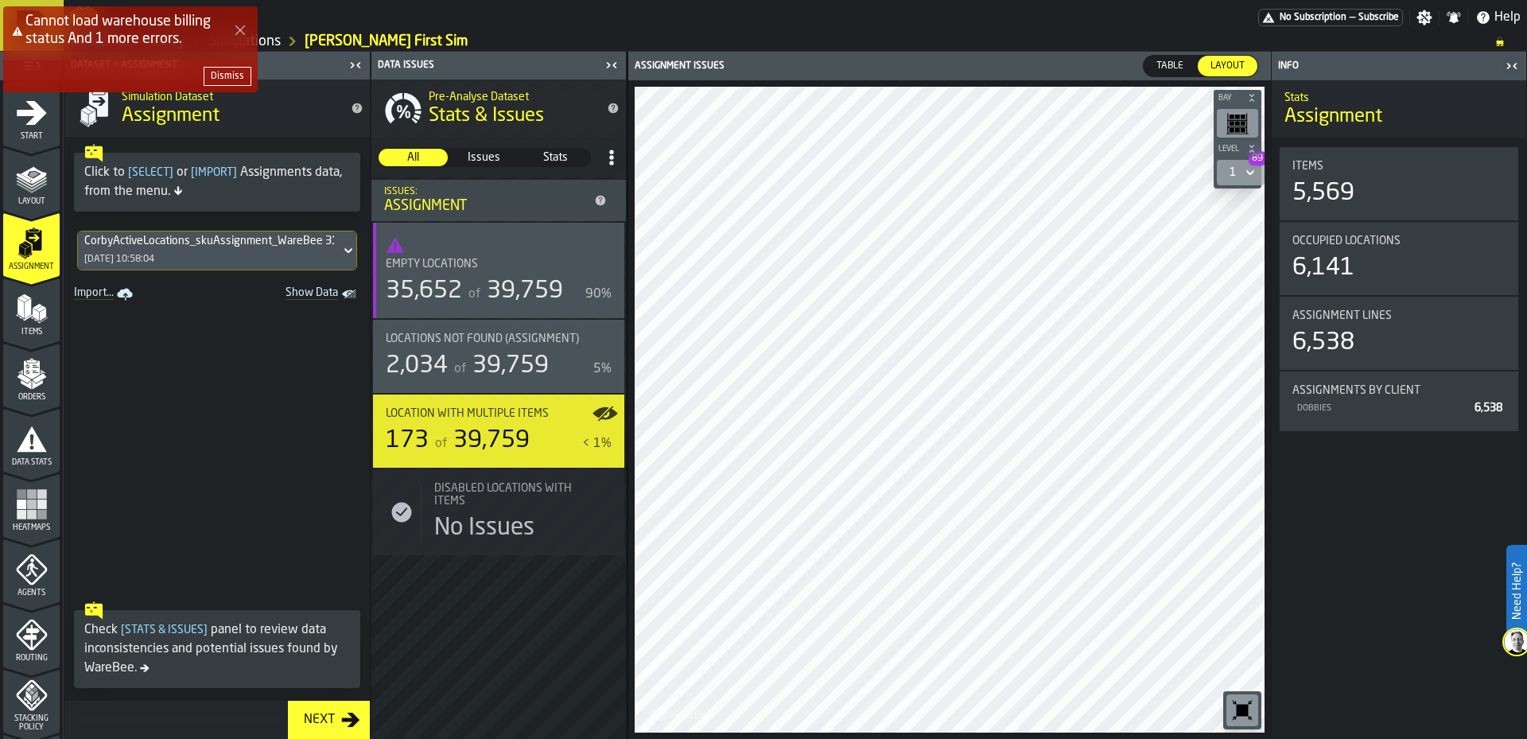
click at [245, 31] on icon "Close Error" at bounding box center [240, 30] width 13 height 13
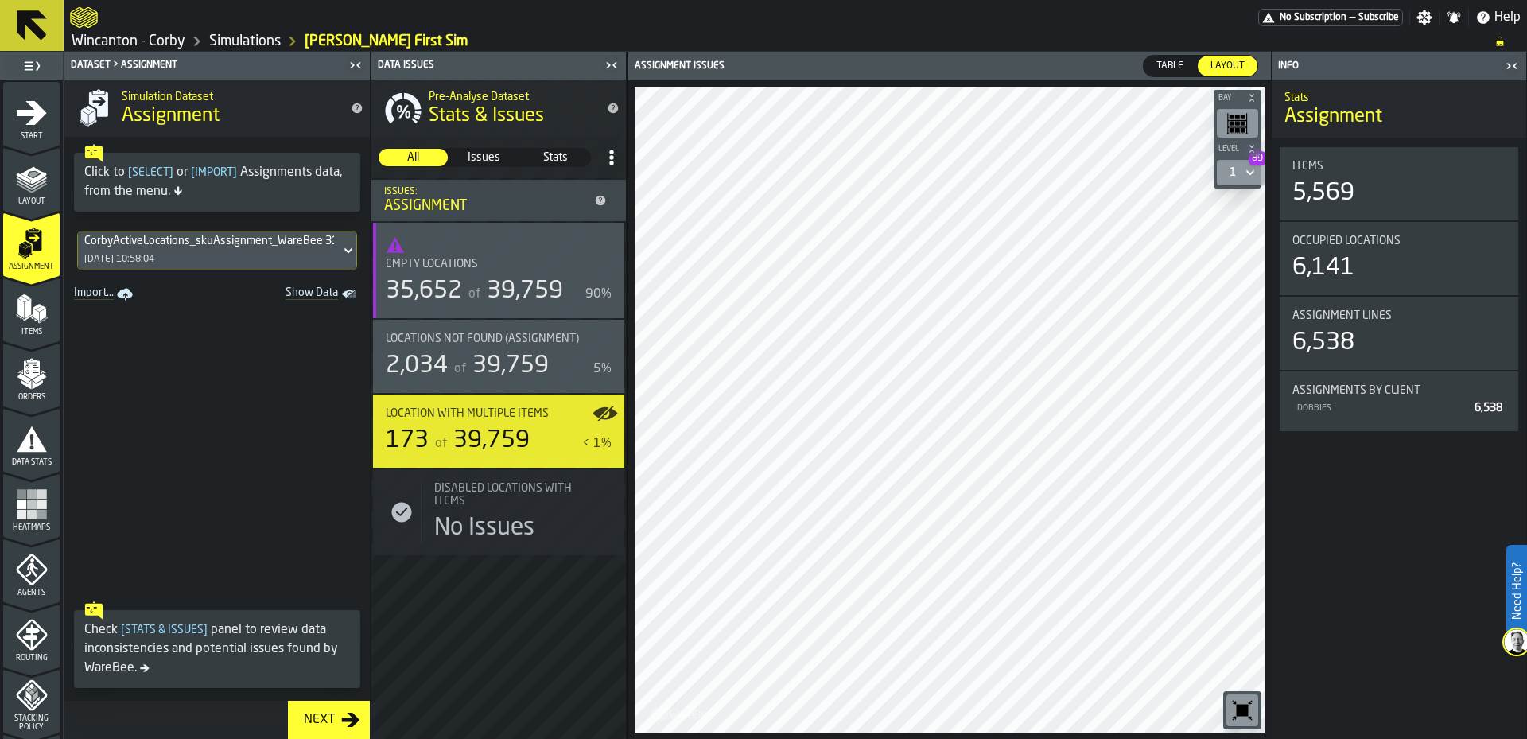
click at [246, 44] on link "Simulations" at bounding box center [245, 41] width 72 height 17
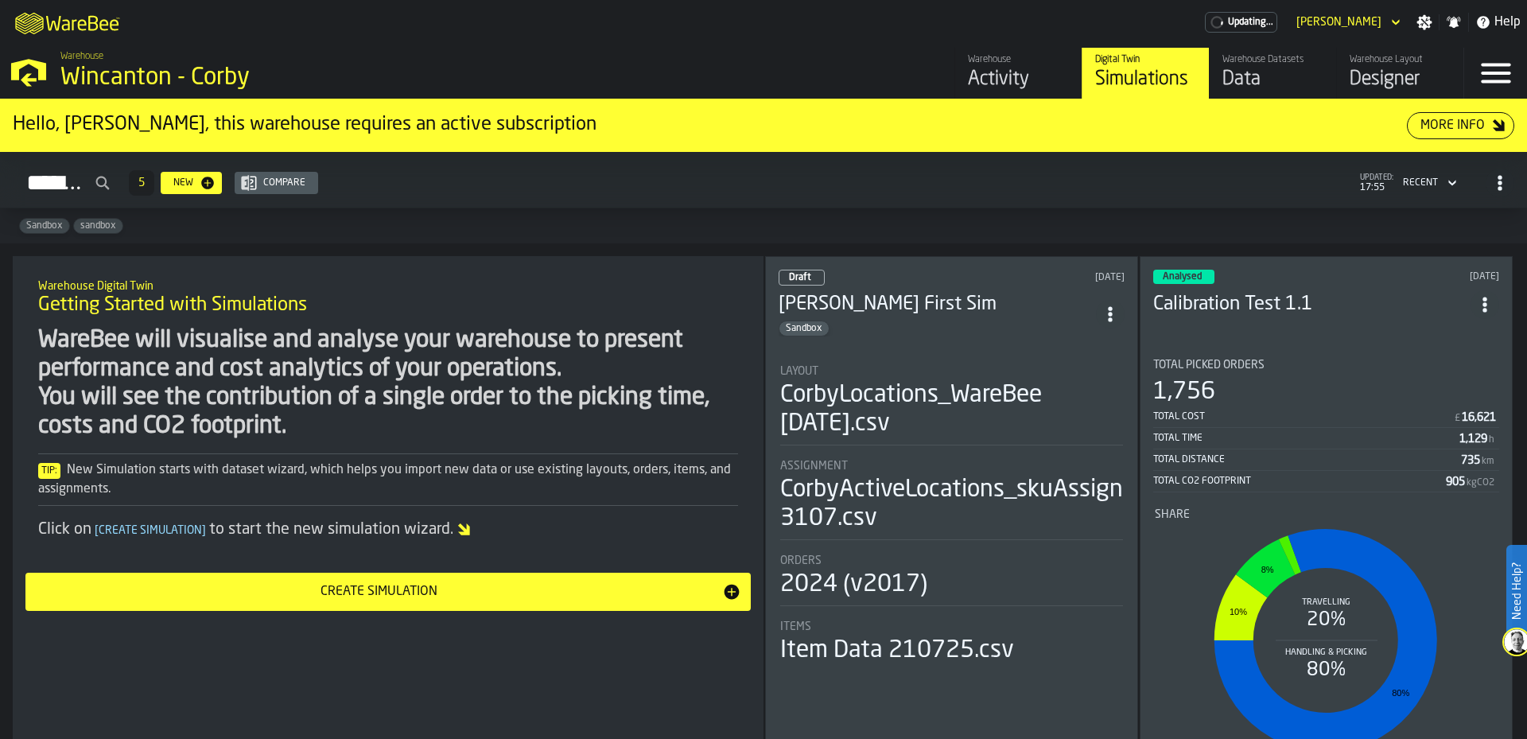
click at [1379, 292] on h3 "Calibration Test 1.1" at bounding box center [1311, 304] width 317 height 25
